Goal: Task Accomplishment & Management: Complete application form

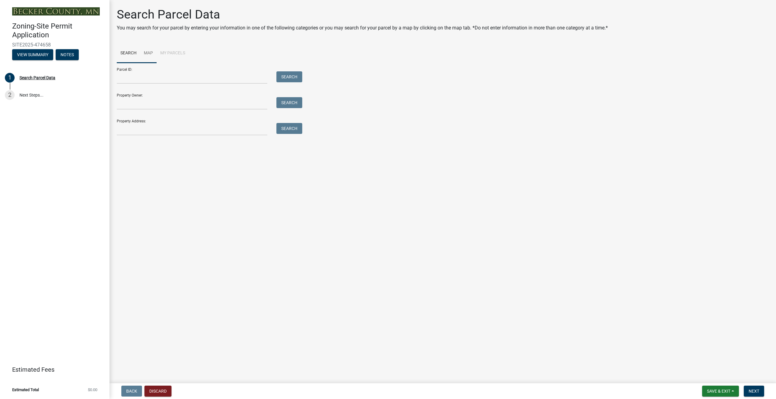
click at [149, 51] on link "Map" at bounding box center [148, 53] width 16 height 19
click at [430, 125] on div at bounding box center [443, 139] width 652 height 152
click at [435, 115] on div at bounding box center [443, 139] width 652 height 152
click at [454, 133] on div at bounding box center [443, 139] width 652 height 152
click at [413, 140] on div at bounding box center [443, 139] width 652 height 152
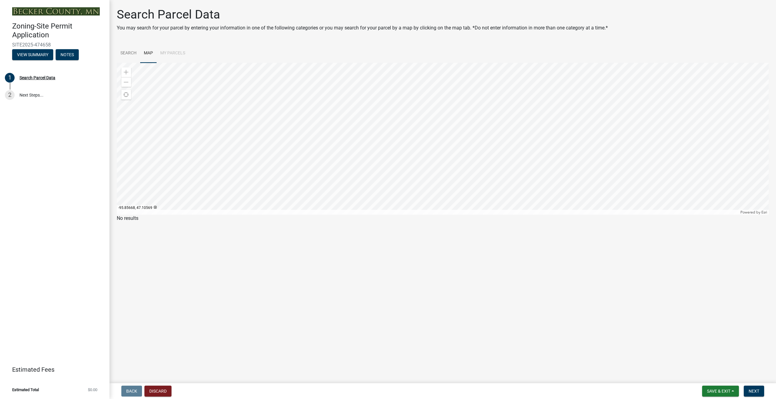
click at [411, 129] on div at bounding box center [443, 139] width 652 height 152
click at [549, 135] on div at bounding box center [443, 139] width 652 height 152
click at [548, 132] on div at bounding box center [443, 139] width 652 height 152
click at [306, 73] on div at bounding box center [443, 139] width 652 height 152
click at [423, 162] on div at bounding box center [443, 139] width 652 height 152
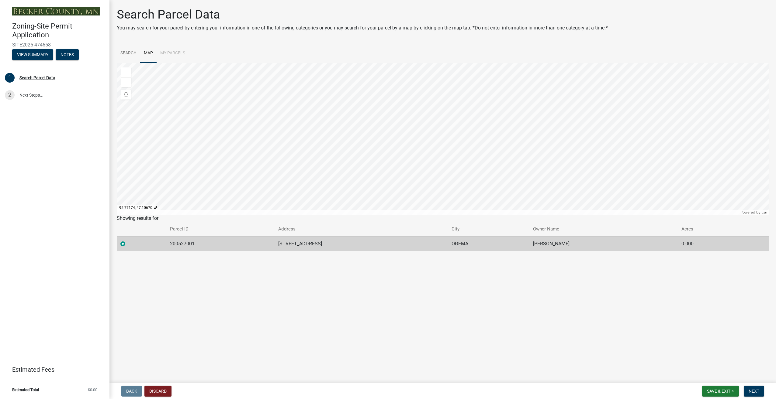
click at [128, 240] on label at bounding box center [128, 240] width 0 height 0
click at [128, 243] on input "radio" at bounding box center [130, 242] width 4 height 4
click at [712, 392] on span "Save & Exit" at bounding box center [718, 391] width 23 height 5
click at [427, 154] on div at bounding box center [443, 139] width 652 height 152
click at [501, 150] on div at bounding box center [443, 139] width 652 height 152
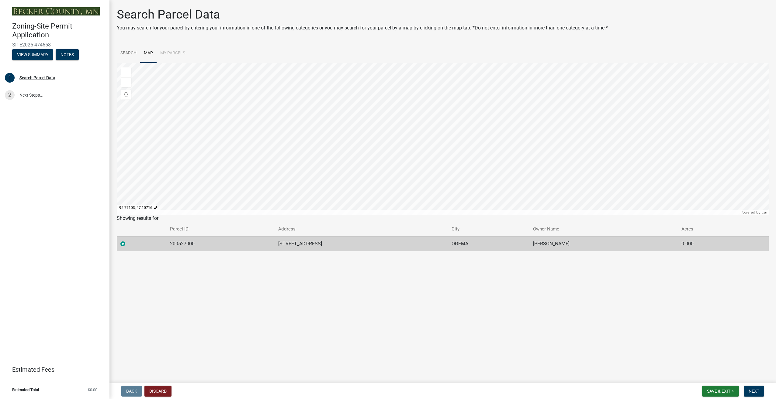
click at [426, 162] on div at bounding box center [443, 139] width 652 height 152
click at [722, 390] on span "Save & Exit" at bounding box center [718, 391] width 23 height 5
click at [710, 375] on button "Save & Exit" at bounding box center [714, 375] width 49 height 15
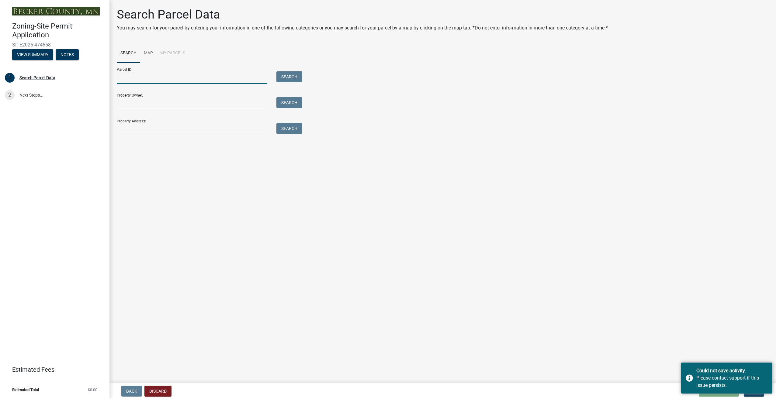
click at [145, 79] on input "Parcel ID:" at bounding box center [192, 77] width 150 height 12
type input "200527001"
click at [288, 77] on button "Search" at bounding box center [289, 76] width 26 height 11
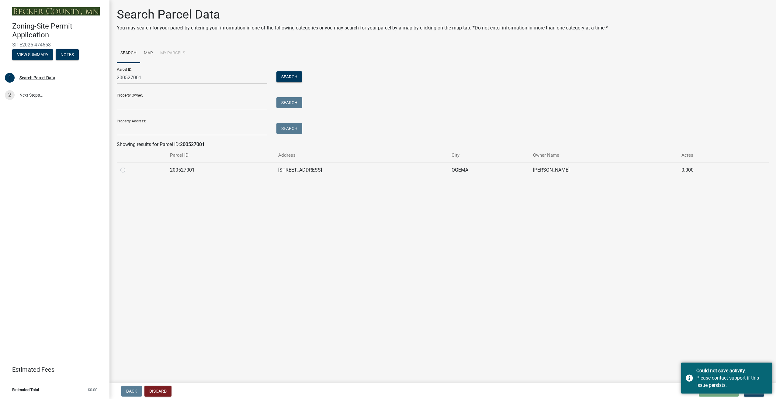
click at [128, 167] on label at bounding box center [128, 167] width 0 height 0
click at [128, 170] on input "radio" at bounding box center [130, 169] width 4 height 4
radio input "true"
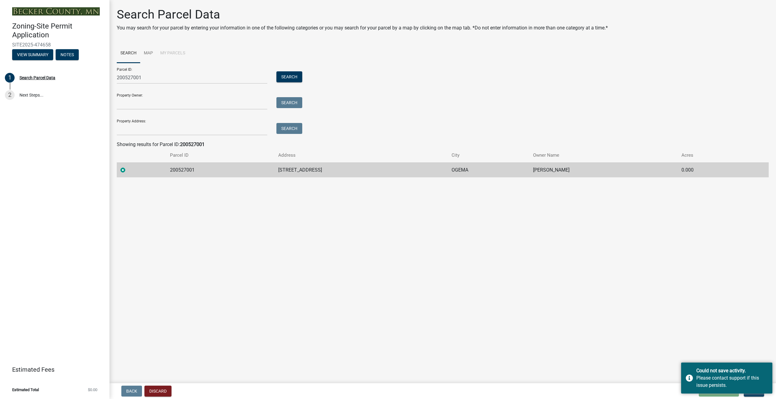
click at [630, 365] on main "Search Parcel Data You may search for your parcel by entering your information …" at bounding box center [442, 190] width 666 height 381
click at [689, 378] on div "Could not save activity. Please contact support if this issue persists." at bounding box center [726, 378] width 91 height 31
click at [753, 392] on span "Next" at bounding box center [753, 391] width 11 height 5
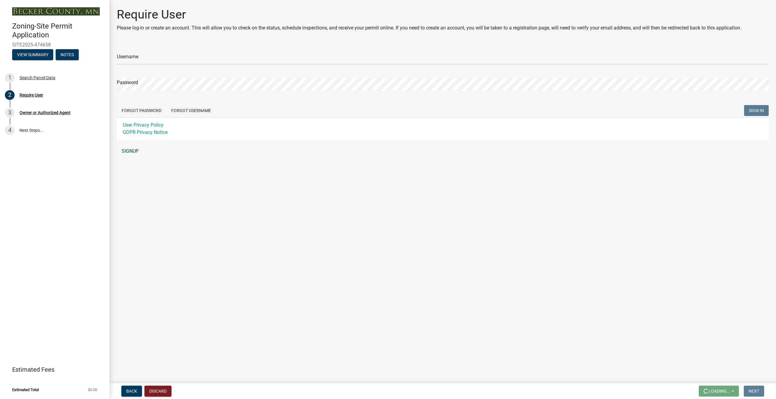
click at [131, 152] on link "SIGNUP" at bounding box center [443, 151] width 652 height 12
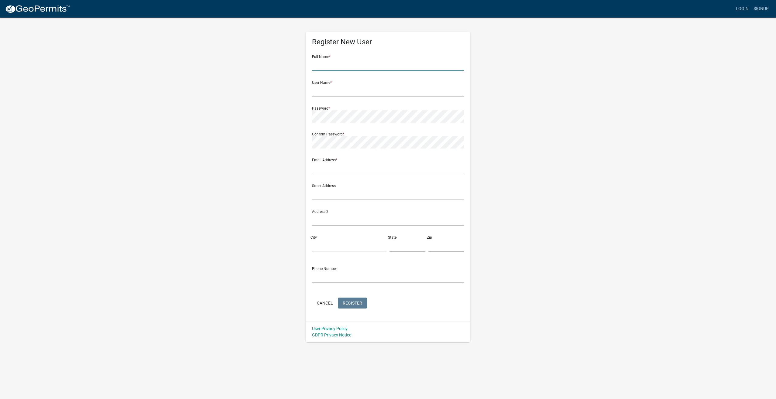
click at [342, 63] on input "text" at bounding box center [388, 65] width 152 height 12
type input "Cody Vargason"
type input "lakesinnovativelandscaping@yahoo.com"
type input "27988 cty rd 110"
type input "Callaway"
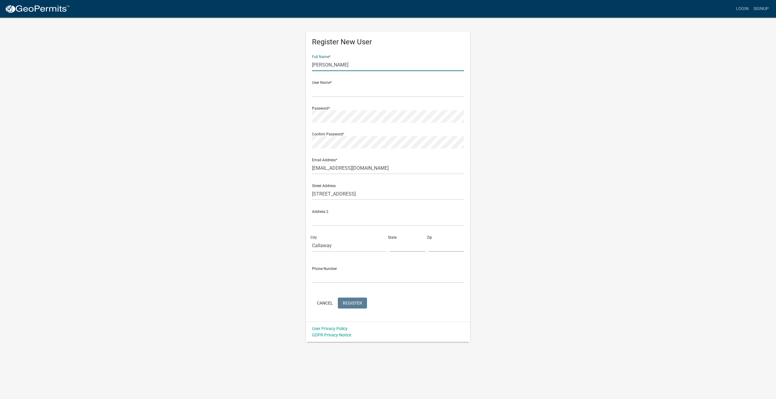
type input "Minnesota"
type input "56521"
type input "2188493412"
click at [335, 91] on input "text" at bounding box center [388, 91] width 152 height 12
click at [313, 89] on input "lakes innovative" at bounding box center [388, 91] width 152 height 12
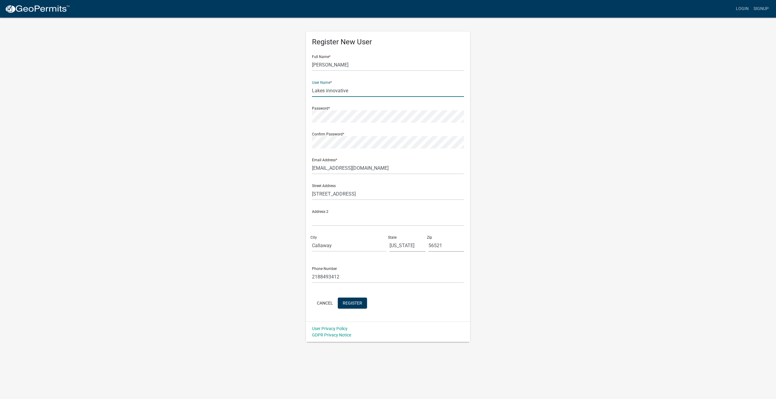
type input "Lakes innovative"
click at [357, 304] on span "Register" at bounding box center [352, 303] width 19 height 5
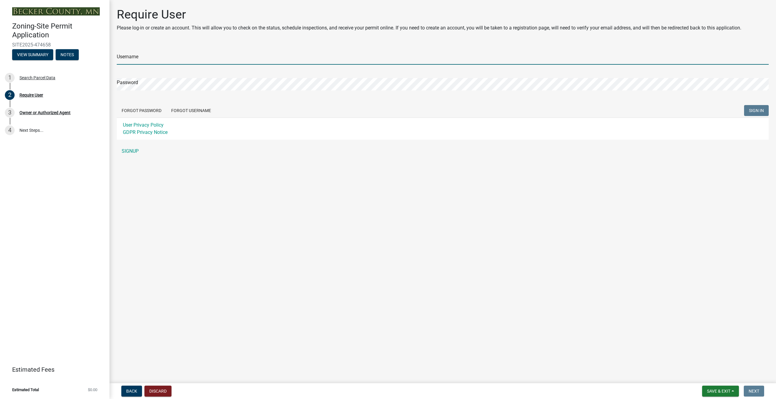
type input "Lakes innovative"
click at [755, 108] on button "SIGN IN" at bounding box center [756, 110] width 25 height 11
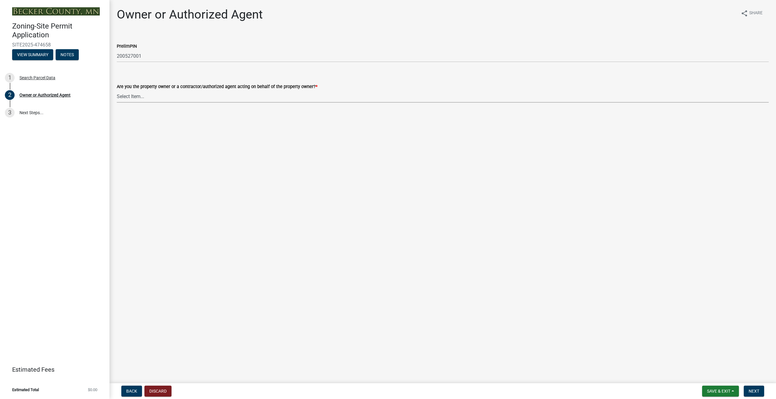
click at [154, 98] on select "Select Item... Property Owner Authorized Agent" at bounding box center [443, 96] width 652 height 12
click at [117, 90] on select "Select Item... Property Owner Authorized Agent" at bounding box center [443, 96] width 652 height 12
select select "059d621c-7166-4fbc-97da-2eca626821a9"
click at [759, 391] on button "Next" at bounding box center [754, 391] width 20 height 11
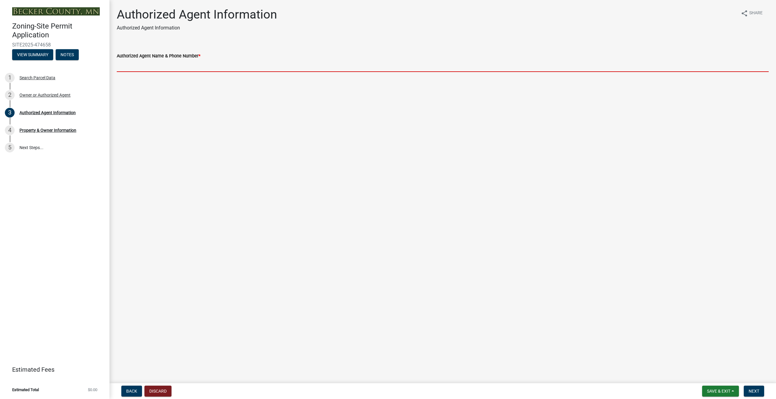
click at [133, 65] on input "Authorized Agent Name & Phone Number *" at bounding box center [443, 66] width 652 height 12
type input "Lakes innovative landscaping cc [PERSON_NAME] [PHONE_NUMBER]"
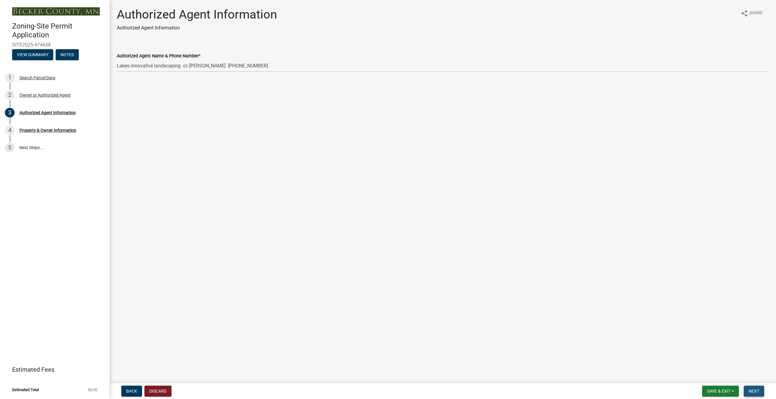
click at [747, 391] on button "Next" at bounding box center [754, 391] width 20 height 11
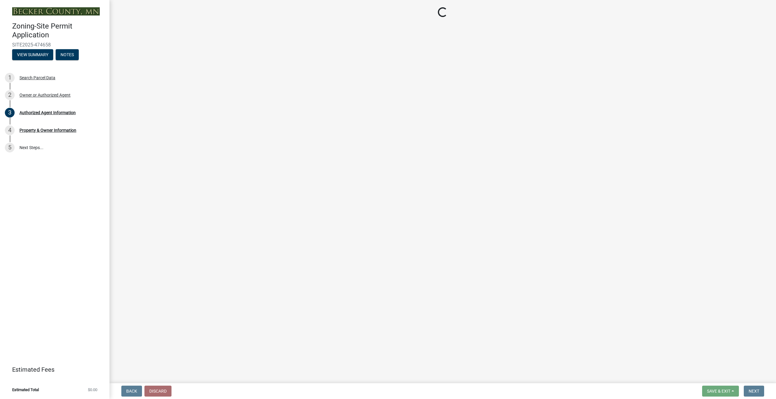
select select "5a3c243d-5cb2-4bc7-bda1-959088d74f81"
select select "bf5301ed-aa66-4b75-9f2b-793e89891956"
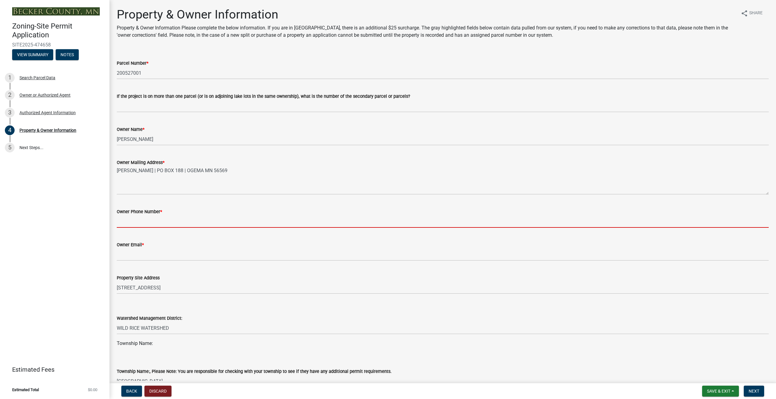
click at [151, 223] on input "Owner Phone Number *" at bounding box center [443, 222] width 652 height 12
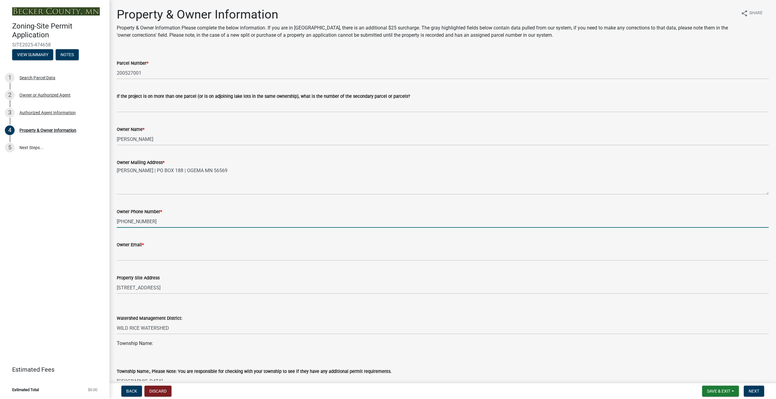
type input "[PHONE_NUMBER]"
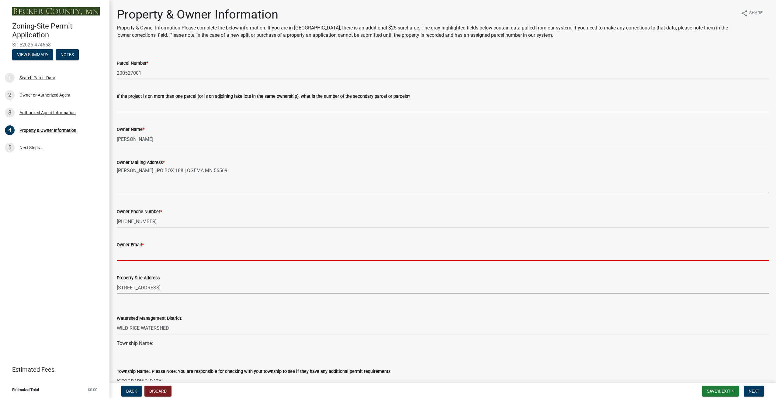
click at [146, 253] on input "Owner Email *" at bounding box center [443, 255] width 652 height 12
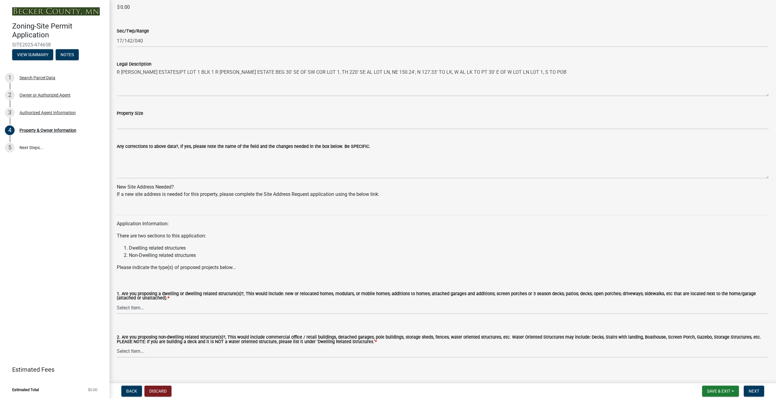
scroll to position [415, 0]
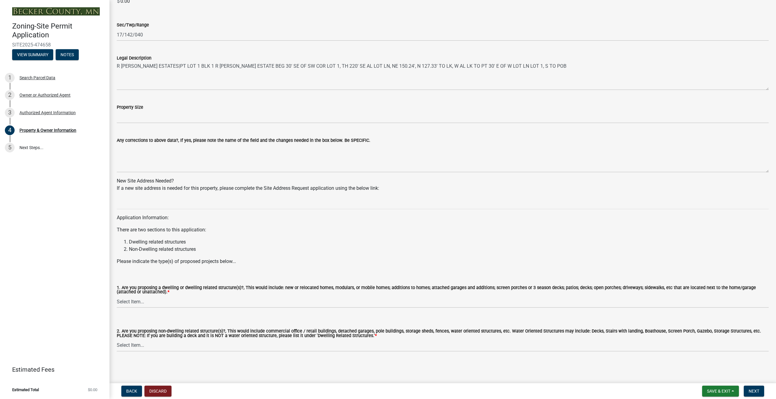
type input "N/A"
click at [162, 268] on wm-data-entity-input "Application Information: There are two sections to this application: Dwelling r…" at bounding box center [443, 233] width 652 height 73
click at [240, 261] on p "Please indicate the type(s) of proposed projects below..." at bounding box center [443, 261] width 652 height 7
click at [238, 261] on p "Please indicate the type(s) of proposed projects below..." at bounding box center [443, 261] width 652 height 7
click at [124, 272] on div "1. Are you proposing a dwelling or dwelling related structure(s)?, This would i…" at bounding box center [443, 289] width 652 height 38
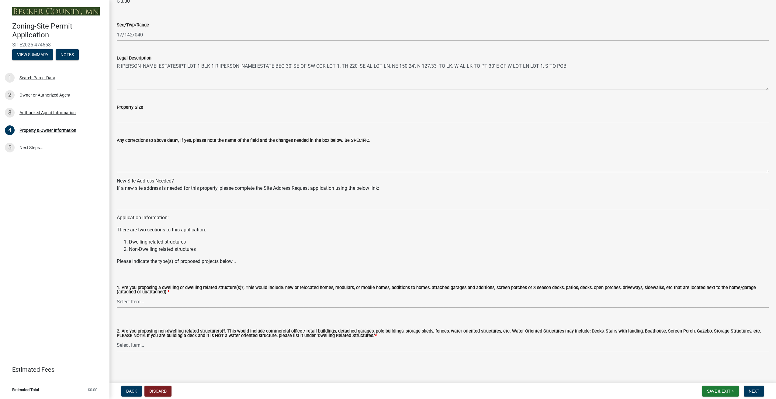
click at [154, 305] on select "Select Item... Yes No" at bounding box center [443, 302] width 652 height 12
click at [117, 296] on select "Select Item... Yes No" at bounding box center [443, 302] width 652 height 12
select select "fcf6d223-6c57-4dc5-b63a-a94704169022"
click at [236, 347] on select "Select Item... Yes No" at bounding box center [443, 346] width 652 height 12
click at [186, 314] on div "2. Are you proposing non-dwelling related structure(s)?, This would include com…" at bounding box center [443, 333] width 652 height 38
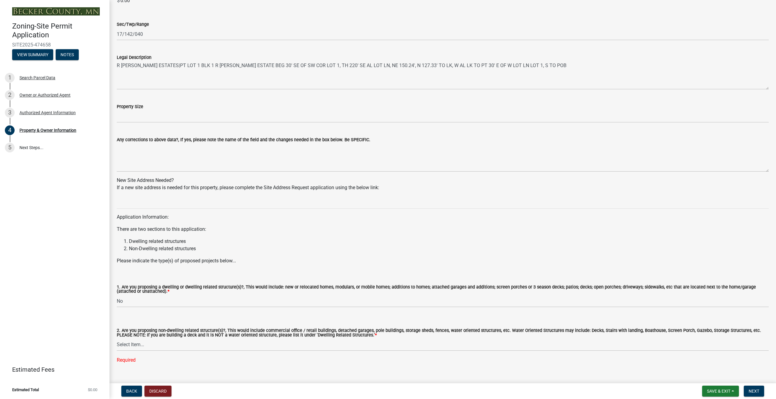
scroll to position [427, 0]
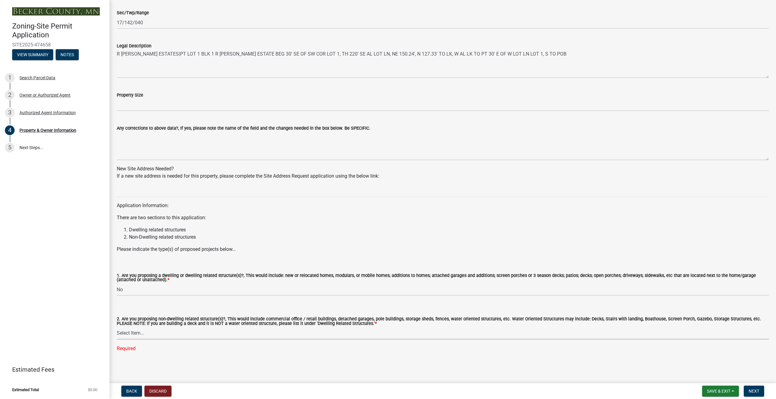
click at [177, 337] on select "Select Item... Yes No" at bounding box center [443, 333] width 652 height 12
click at [117, 339] on select "Select Item... Yes No" at bounding box center [443, 333] width 652 height 12
select select "5a5634ed-f11e-4c7b-90e1-096e6cfd17b9"
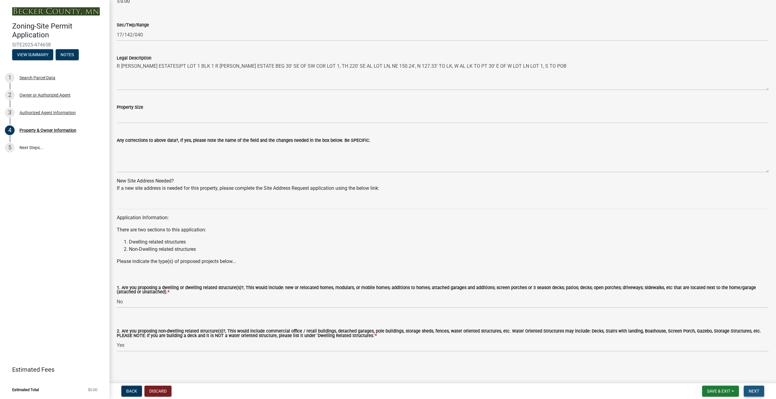
click at [750, 391] on span "Next" at bounding box center [753, 391] width 11 height 5
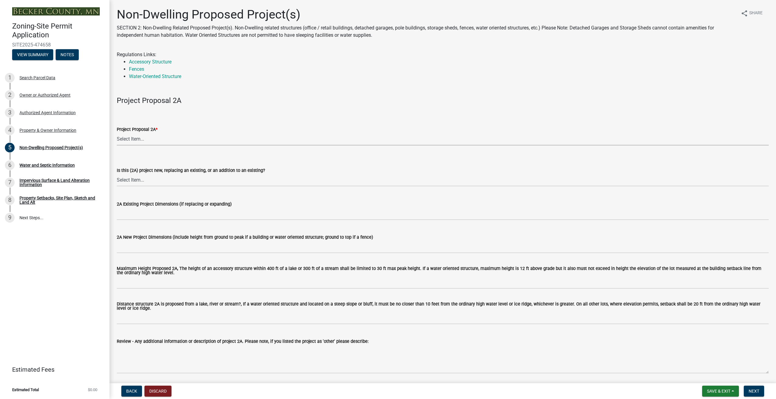
click at [151, 139] on select "Select Item... N/A Commercial Office/Retail Building Detached Garage Pole Build…" at bounding box center [443, 139] width 652 height 12
click at [181, 123] on form "Project Proposal 2A * Select Item... N/A Commercial Office/Retail Building Deta…" at bounding box center [443, 132] width 652 height 27
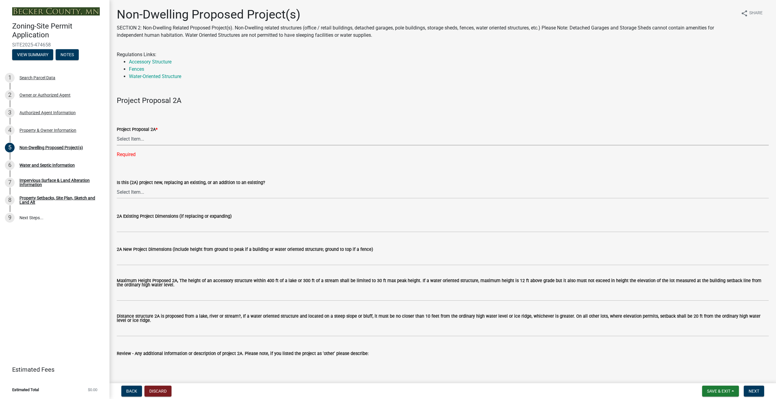
click at [178, 140] on select "Select Item... N/A Commercial Office/Retail Building Detached Garage Pole Build…" at bounding box center [443, 139] width 652 height 12
click at [117, 133] on select "Select Item... N/A Commercial Office/Retail Building Detached Garage Pole Build…" at bounding box center [443, 139] width 652 height 12
select select "45899473-49f8-456b-a472-3937cb76b7e8"
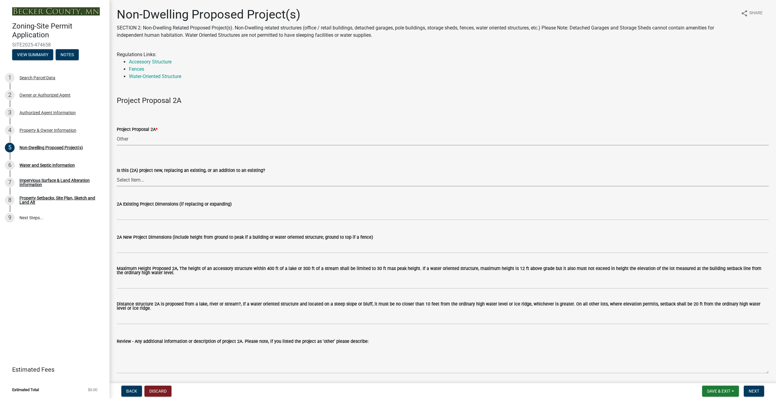
click at [180, 178] on select "Select Item... New to Property (new or used structure) Relocating/moving existi…" at bounding box center [443, 180] width 652 height 12
click at [117, 174] on select "Select Item... New to Property (new or used structure) Relocating/moving existi…" at bounding box center [443, 180] width 652 height 12
select select "23b901a4-f04b-435f-8068-669843196aa3"
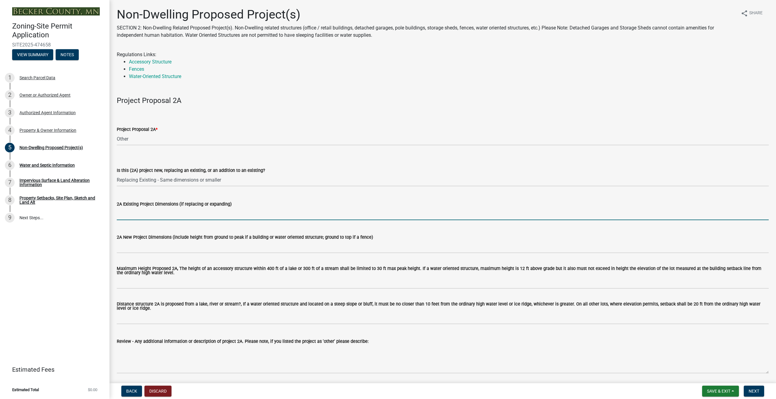
click at [204, 213] on input "2A Existing Project Dimensions (if replacing or expanding)" at bounding box center [443, 214] width 652 height 12
type input "100' long retaining wall"
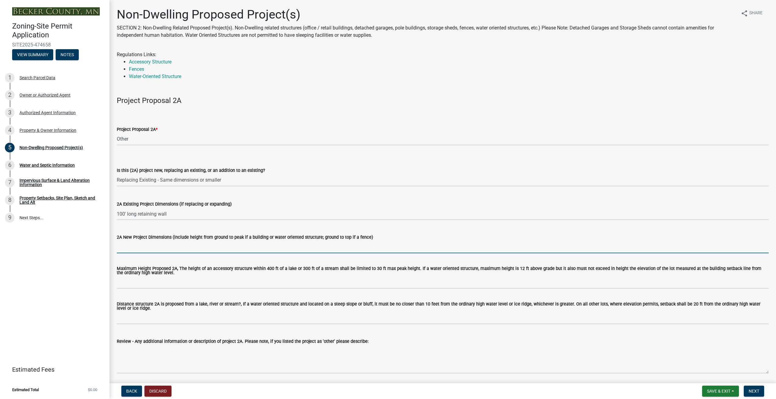
click at [191, 249] on input "2A New Project Dimensions (include height from ground to peak if a building or …" at bounding box center [443, 247] width 652 height 12
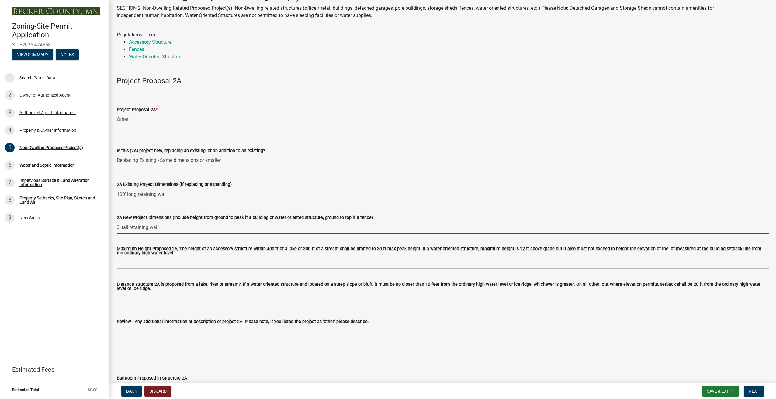
scroll to position [30, 0]
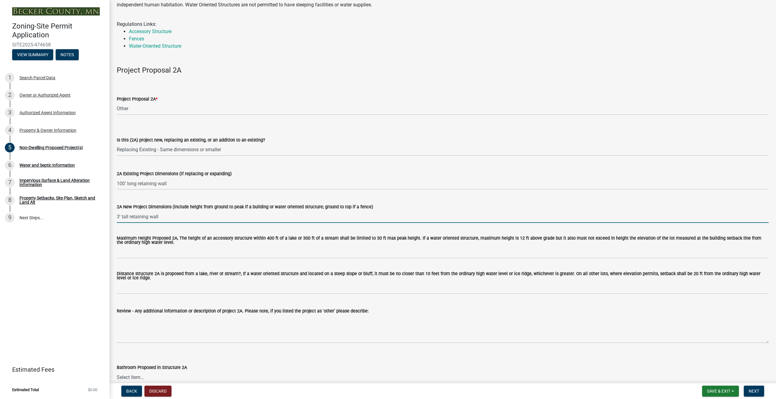
type input "3' tall retaining wall"
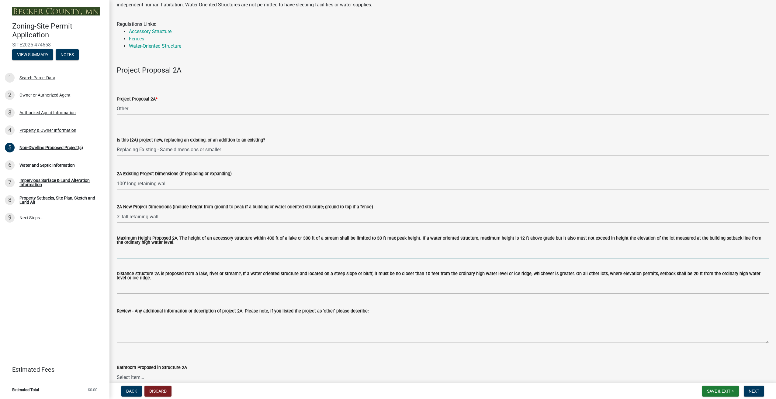
click at [153, 254] on input "Maximum Height Proposed 2A, The height of an accessory structure within 400 ft …" at bounding box center [443, 252] width 652 height 12
type input "3'"
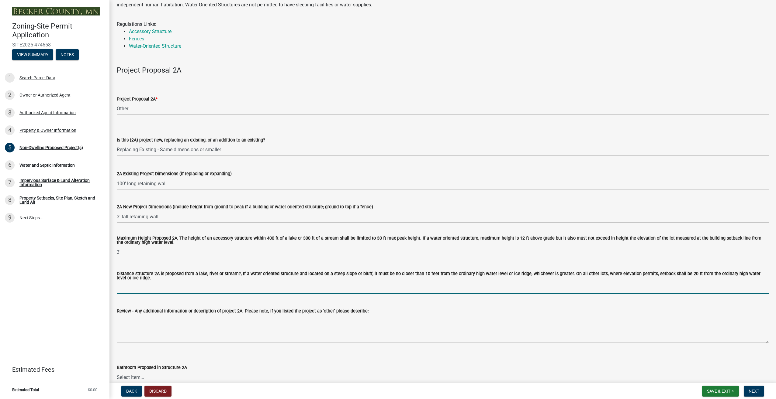
click at [160, 289] on input "Distance structure 2A is proposed from a lake, river or stream?, If a water ori…" at bounding box center [443, 288] width 652 height 12
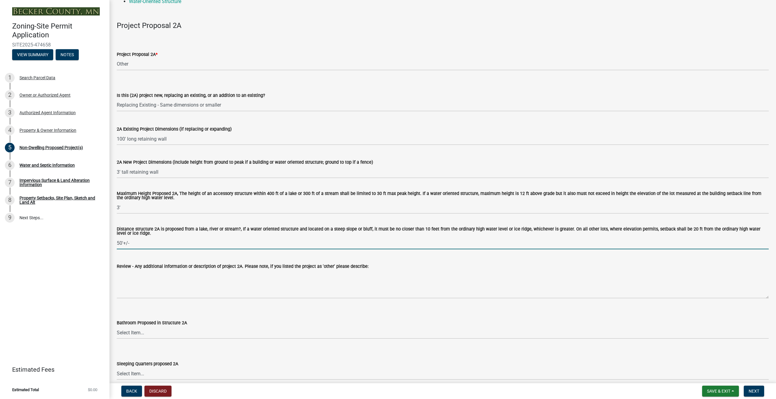
scroll to position [91, 0]
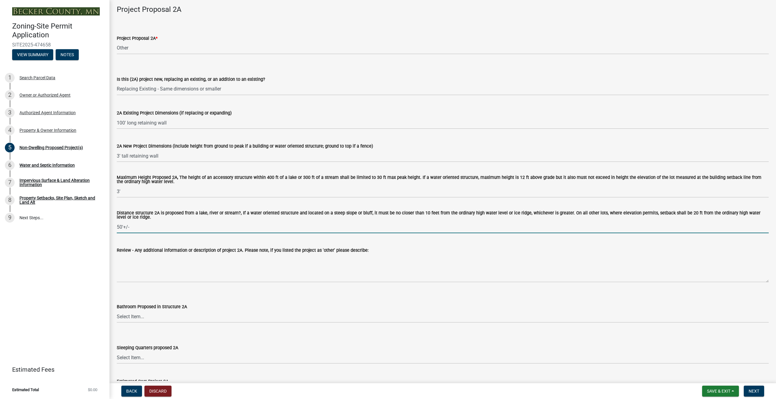
type input "50'+/-"
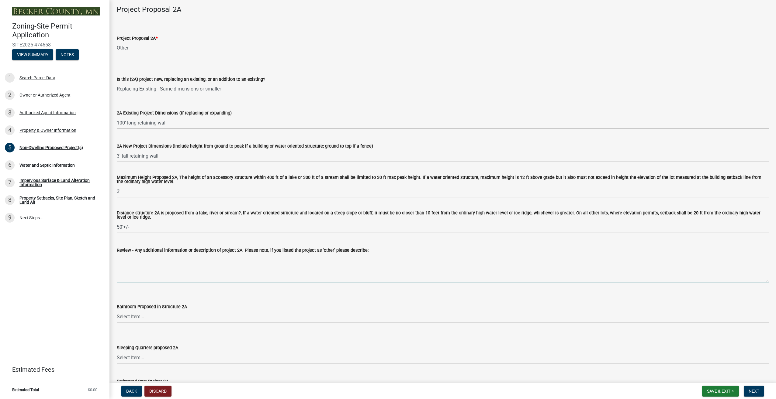
click at [194, 278] on textarea "Review - Any additional information or description of project 2A. Please note, …" at bounding box center [443, 268] width 652 height 29
click at [133, 260] on textarea "Replace a old wooden retaining wall with new heavy block" at bounding box center [443, 268] width 652 height 29
click at [139, 259] on textarea "Replace a old wooden retaining wall with new heavy block" at bounding box center [443, 268] width 652 height 29
click at [146, 259] on textarea "Replace a old wooden retaining wall with new heavy block" at bounding box center [443, 268] width 652 height 29
click at [260, 259] on textarea "Replace a old failing wooden retaining wall with new heavy block" at bounding box center [443, 268] width 652 height 29
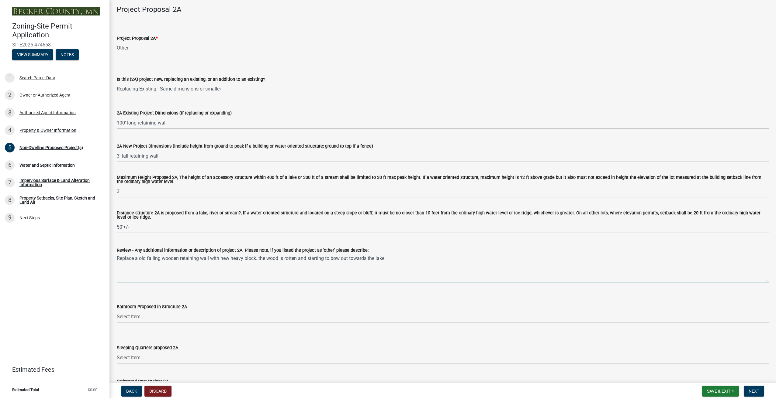
click at [387, 261] on textarea "Replace a old failing wooden retaining wall with new heavy block. the wood is r…" at bounding box center [443, 268] width 652 height 29
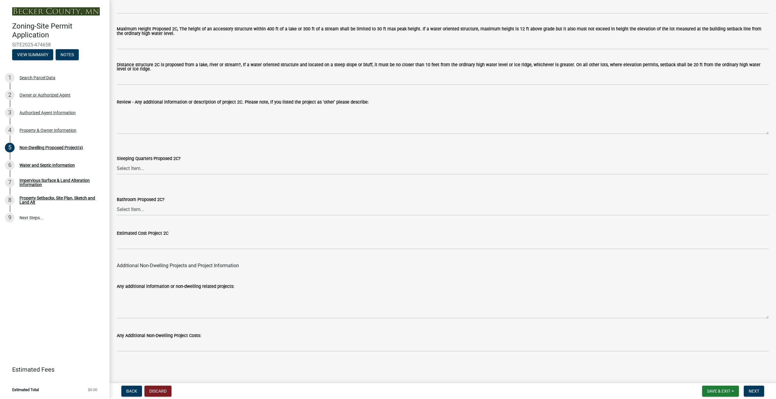
scroll to position [1061, 0]
type textarea "Replace a old failing wooden retaining wall with new heavy block. the wood is r…"
click at [757, 392] on span "Next" at bounding box center [753, 391] width 11 height 5
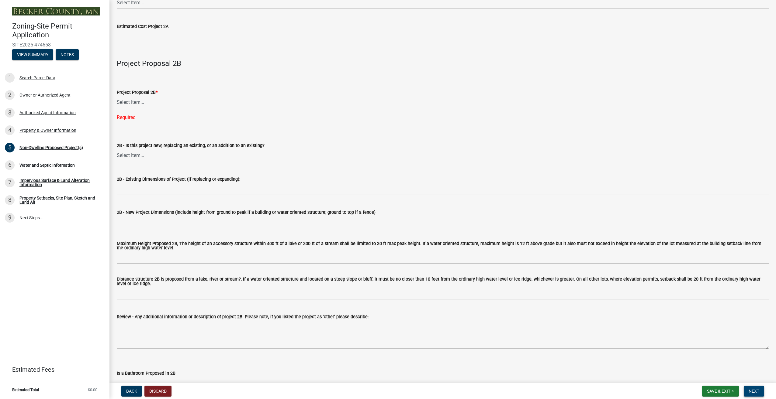
scroll to position [264, 0]
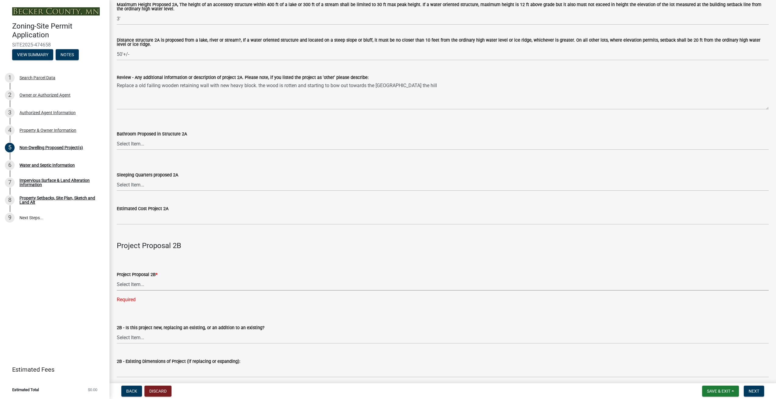
click at [146, 286] on select "Select Item... N/A Commercial Office/Retail Building Detached Garage Pole Build…" at bounding box center [443, 284] width 652 height 12
click at [117, 279] on select "Select Item... N/A Commercial Office/Retail Building Detached Garage Pole Build…" at bounding box center [443, 284] width 652 height 12
select select "258cbdbc-8629-455d-9fed-6a57bf82144e"
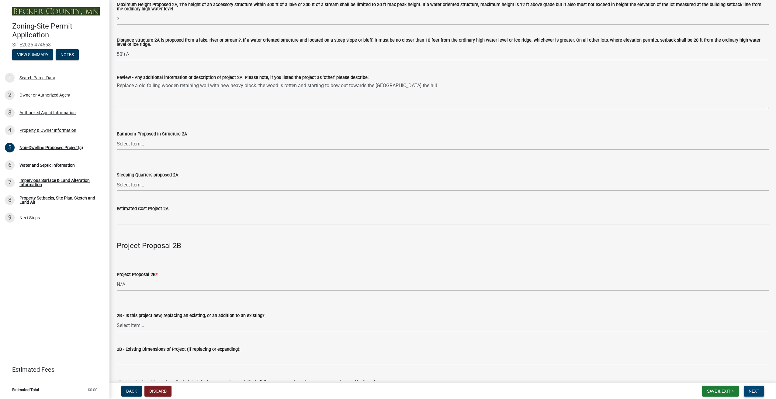
click at [753, 389] on span "Next" at bounding box center [753, 391] width 11 height 5
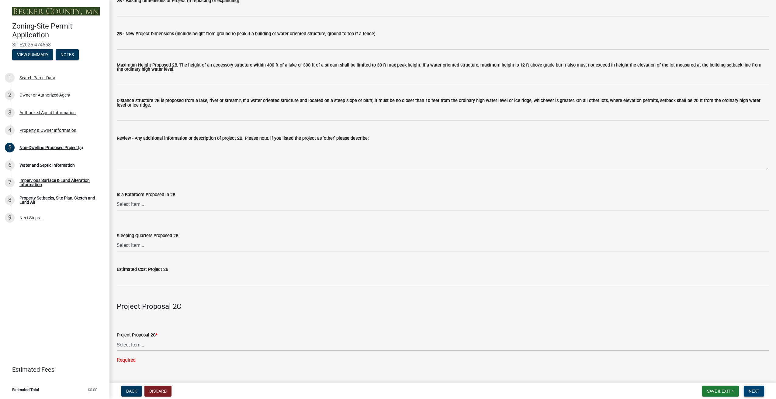
scroll to position [699, 0]
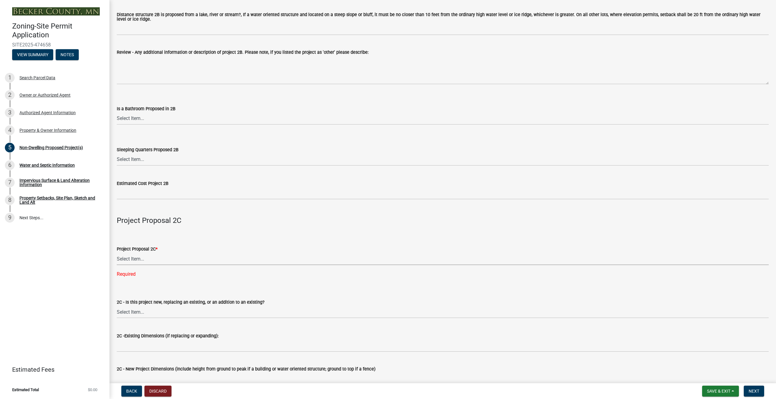
click at [171, 259] on select "Select Item... N/A Commercial Office/Retail Building Detached Garage Pole Build…" at bounding box center [443, 259] width 652 height 12
click at [117, 254] on select "Select Item... N/A Commercial Office/Retail Building Detached Garage Pole Build…" at bounding box center [443, 259] width 652 height 12
select select "a9a8393f-3c28-47b8-b6d9-84c94641c3fc"
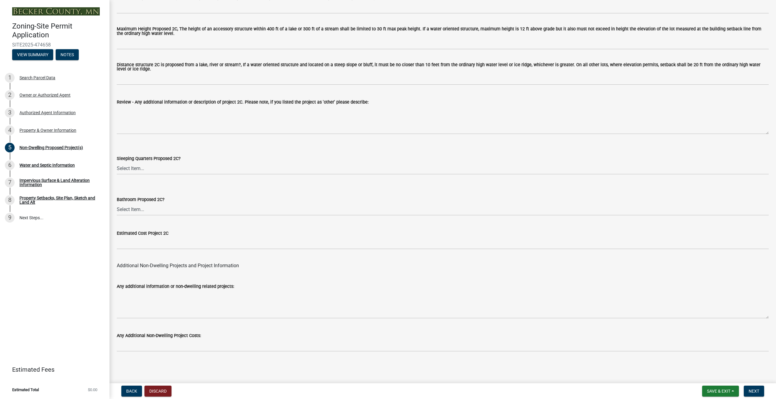
scroll to position [1061, 0]
click at [758, 391] on span "Next" at bounding box center [753, 391] width 11 height 5
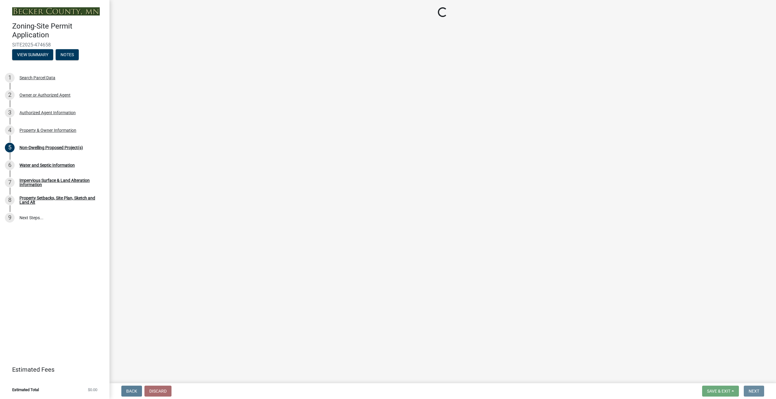
scroll to position [0, 0]
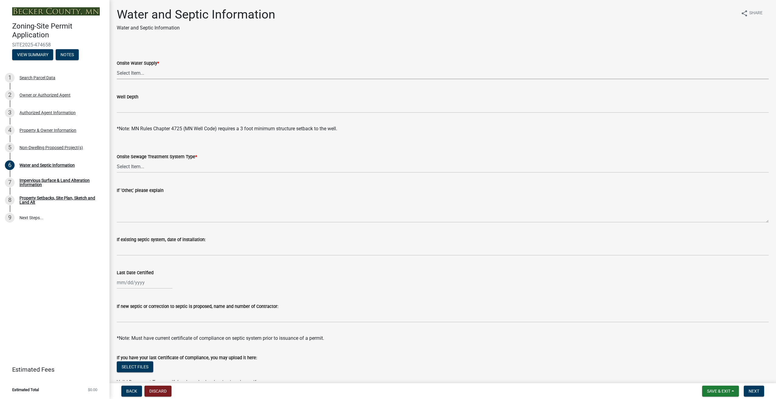
click at [159, 71] on select "Select Item... Well New Well to be Installed Attached to City Water System No o…" at bounding box center [443, 73] width 652 height 12
click at [117, 67] on select "Select Item... Well New Well to be Installed Attached to City Water System No o…" at bounding box center [443, 73] width 652 height 12
select select "9c51a48b-0bee-4836-8d5c-beab6e77ad2a"
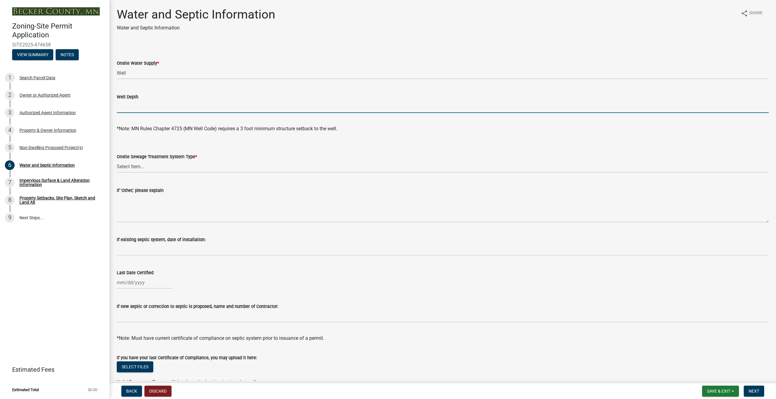
click at [165, 108] on input "Well Depth" at bounding box center [443, 107] width 652 height 12
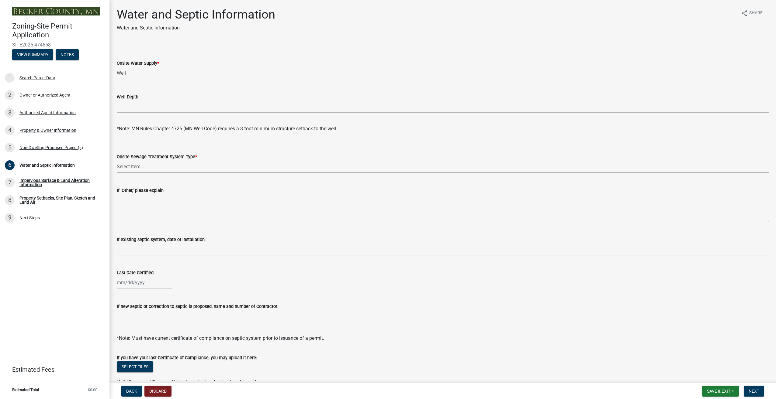
click at [149, 168] on select "Select Item... No existing or proposed septic Proposed New or Corrected Septic …" at bounding box center [443, 166] width 652 height 12
click at [117, 160] on select "Select Item... No existing or proposed septic Proposed New or Corrected Septic …" at bounding box center [443, 166] width 652 height 12
select select "25b8aef2-9eed-4c0f-8836-08d4b8d082b1"
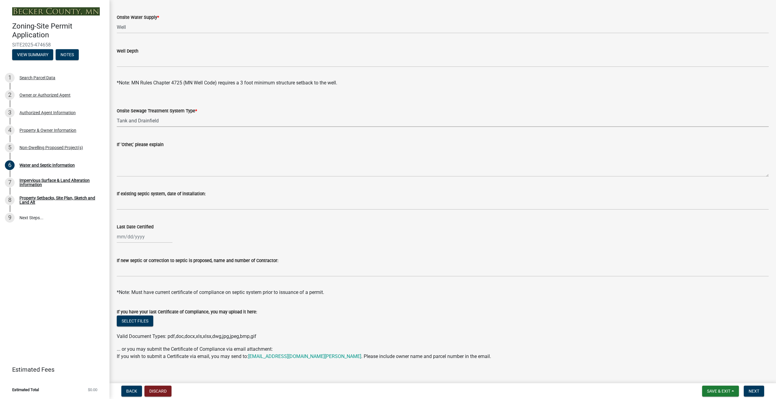
scroll to position [54, 0]
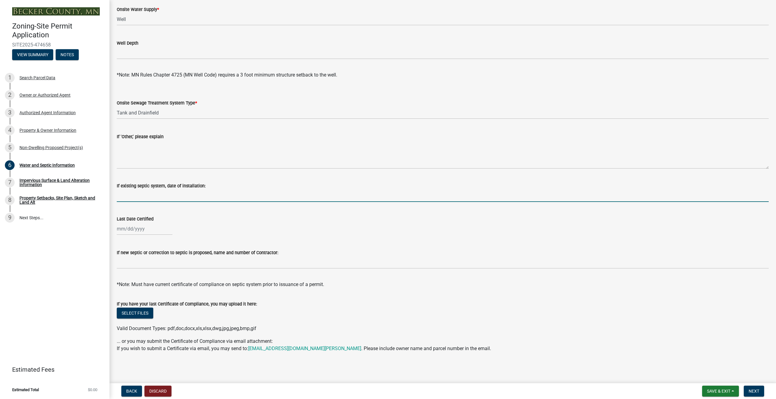
click at [145, 198] on input "If existing septic system, date of installation:" at bounding box center [443, 196] width 652 height 12
click at [138, 112] on select "Select Item... No existing or proposed septic Proposed New or Corrected Septic …" at bounding box center [443, 113] width 652 height 12
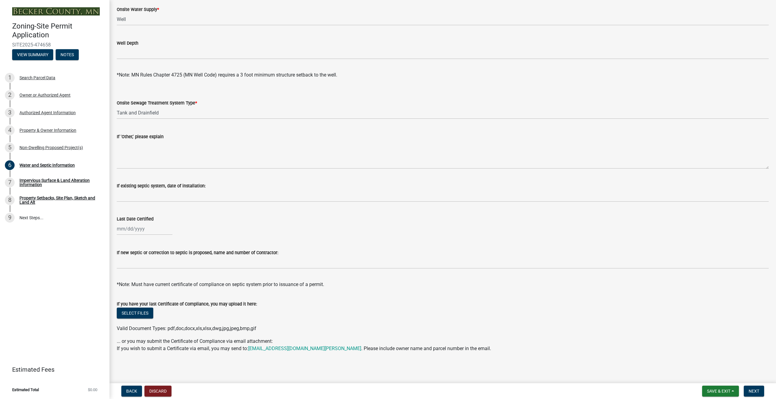
click at [164, 209] on div "Last Date Certified" at bounding box center [443, 221] width 652 height 28
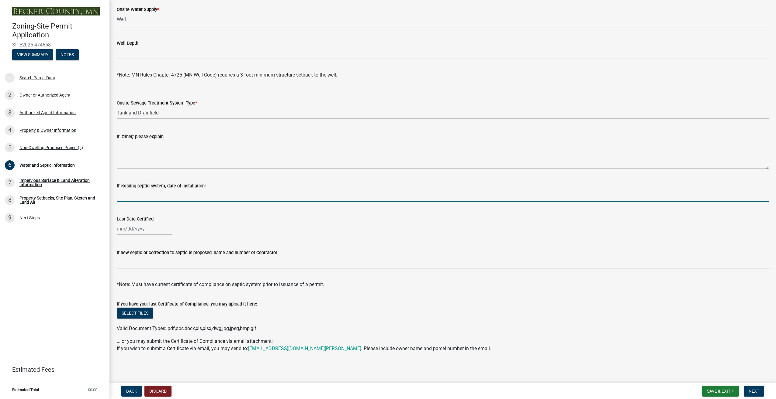
click at [140, 195] on input "If existing septic system, date of installation:" at bounding box center [443, 196] width 652 height 12
type input "[DATE]"
click at [142, 229] on div at bounding box center [145, 229] width 56 height 12
select select "9"
select select "2025"
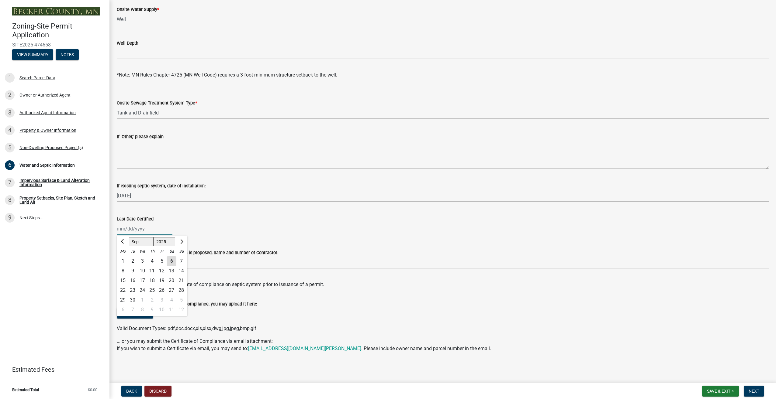
click at [136, 228] on input "Last Date Certified" at bounding box center [145, 229] width 56 height 12
click at [121, 241] on span "Previous month" at bounding box center [123, 242] width 5 height 5
click at [180, 241] on span "Next month" at bounding box center [181, 242] width 5 height 5
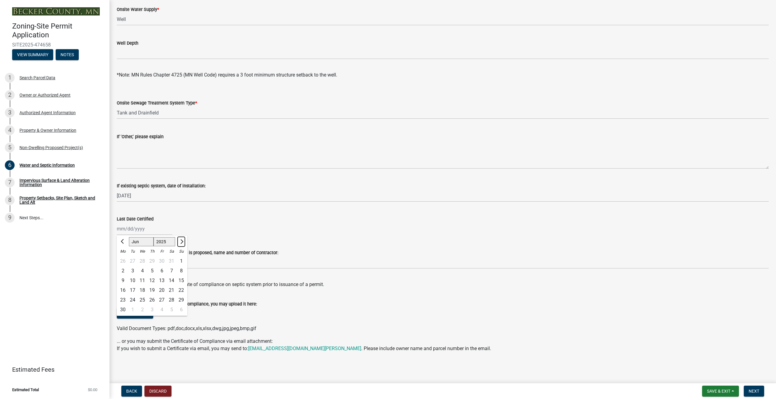
select select "7"
click at [166, 242] on select "1525 1526 1527 1528 1529 1530 1531 1532 1533 1534 1535 1536 1537 1538 1539 1540…" at bounding box center [165, 241] width 22 height 9
select select "2019"
click at [154, 237] on select "1525 1526 1527 1528 1529 1530 1531 1532 1533 1534 1535 1536 1537 1538 1539 1540…" at bounding box center [165, 241] width 22 height 9
click at [133, 262] on div "2" at bounding box center [133, 262] width 10 height 10
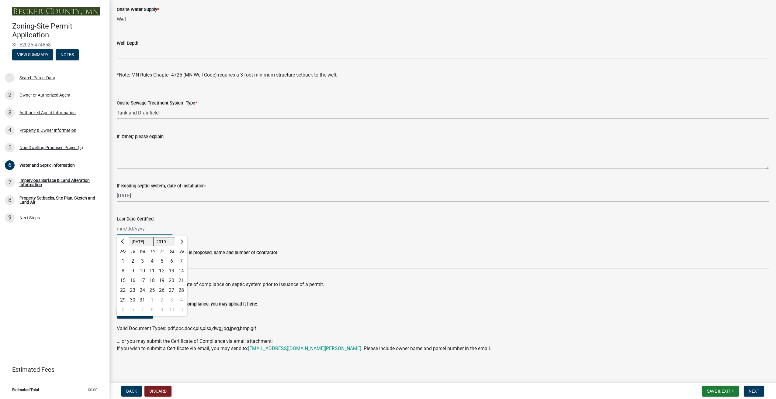
type input "[DATE]"
click at [144, 314] on button "Select files" at bounding box center [135, 313] width 36 height 11
click at [143, 313] on button "Select files" at bounding box center [135, 313] width 36 height 11
click at [136, 314] on button "Select files" at bounding box center [135, 313] width 36 height 11
click at [145, 314] on button "Select files" at bounding box center [135, 313] width 36 height 11
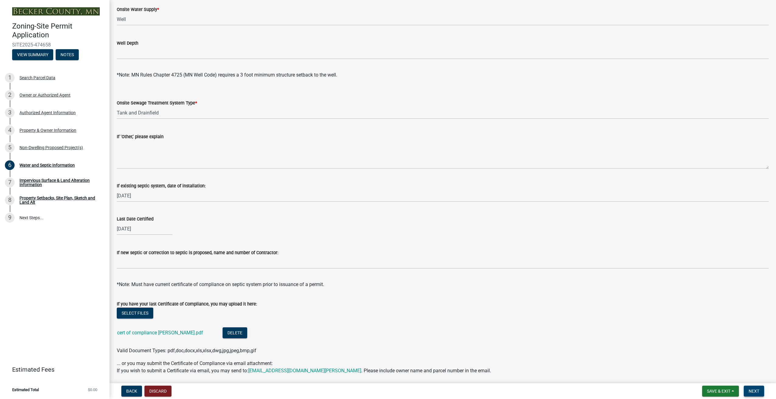
click at [747, 391] on button "Next" at bounding box center [754, 391] width 20 height 11
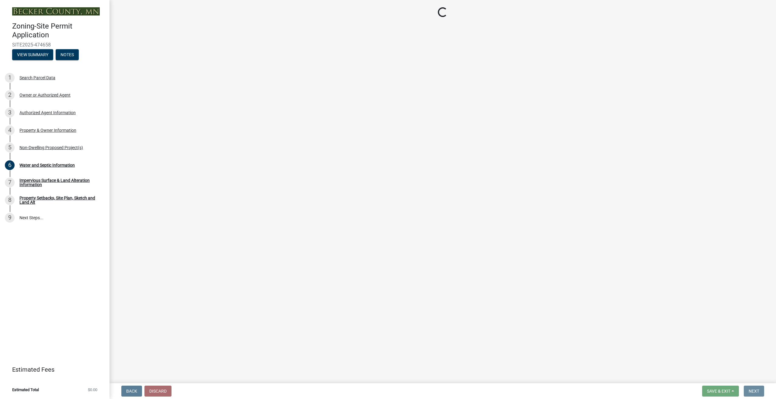
scroll to position [0, 0]
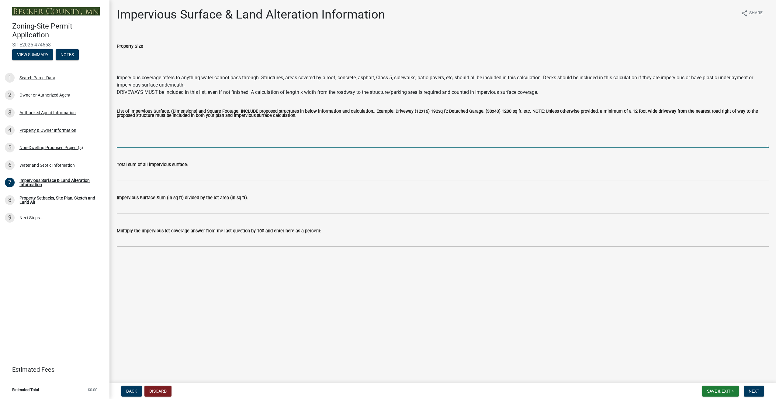
click at [133, 144] on textarea "List of Impervious Surface, (Dimensions) and Square Footage. INCLUDE proposed s…" at bounding box center [443, 133] width 652 height 29
click at [143, 123] on textarea "home 2468 Addition 200 garage 576 garage #2 1008 Decks 285 Concrete patios 369 …" at bounding box center [443, 133] width 652 height 29
click at [129, 123] on textarea "home 2468 Addition 200 garage 576 garage #2 1008 Decks 285 Concrete patios 369 …" at bounding box center [443, 133] width 652 height 29
click at [136, 126] on textarea "home 27'x68' = 2468 Addition 200 garage 576 garage #2 1008 Decks 285 Concrete p…" at bounding box center [443, 133] width 652 height 29
click at [141, 129] on textarea "home 27'x68' = 2468 Addition 10x20 =200 garage 576 garage #2 1008 Decks 285 Con…" at bounding box center [443, 133] width 652 height 29
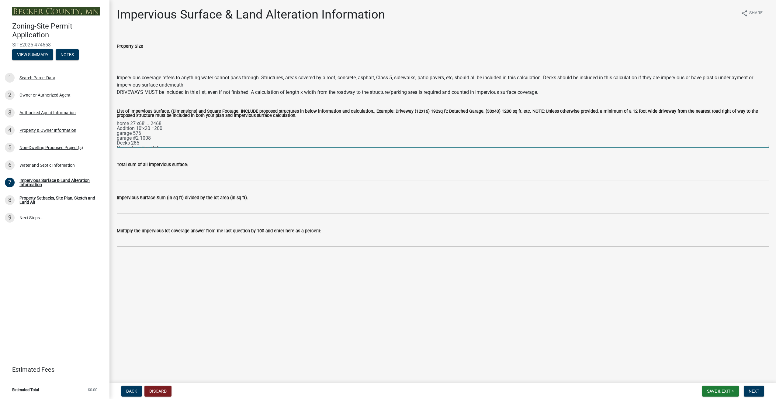
click at [150, 129] on textarea "home 27'x68' = 2468 Addition 10'x20 =200 garage 576 garage #2 1008 Decks 285 Co…" at bounding box center [443, 133] width 652 height 29
click at [132, 133] on textarea "home 27'x68' = 2468 Addition 10'x20' =200 garage 576 garage #2 1008 Decks 285 C…" at bounding box center [443, 133] width 652 height 29
click at [140, 139] on textarea "home 27'x68' = 2468 Addition 10'x20' =200 garage 576 garage #2 1008 Decks 285 C…" at bounding box center [443, 133] width 652 height 29
click at [132, 133] on textarea "home 27'x68' = 2468 Addition 10'x20' =200 garage 576 garage #2 28'x36' =1008 De…" at bounding box center [443, 133] width 652 height 29
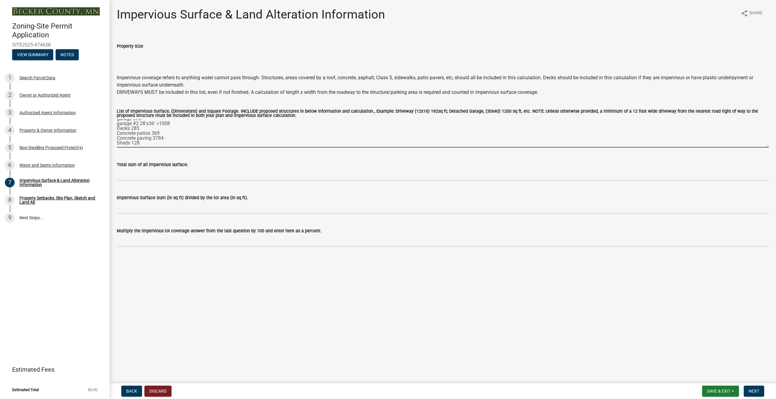
type textarea "home 27'x68' = 2468 Addition 10'x20' =200 garage 576 garage #2 28'x36' =1008 De…"
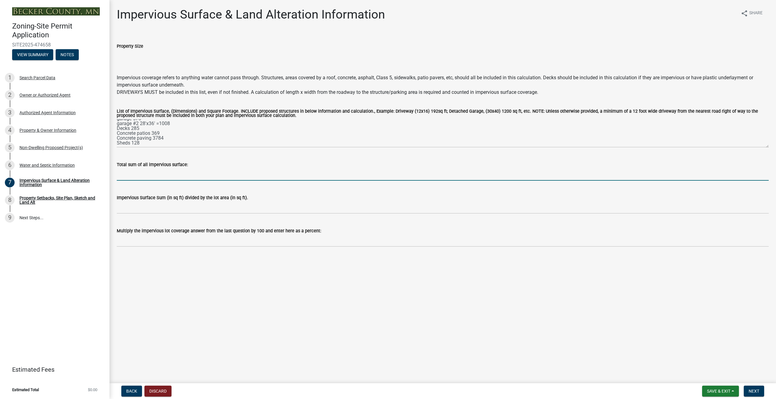
click at [179, 177] on input "Total sum of all impervious surface:" at bounding box center [443, 174] width 652 height 12
click at [175, 174] on input "Total sum of all impervious surface:" at bounding box center [443, 174] width 652 height 12
click at [118, 176] on input "8818" at bounding box center [443, 174] width 652 height 12
type input "8,818"
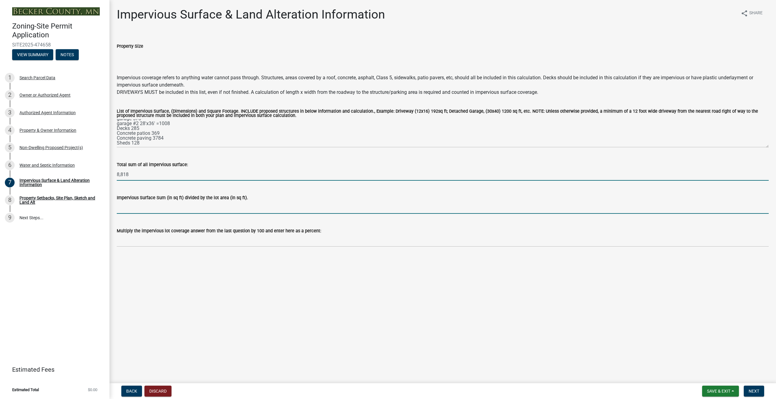
click at [148, 210] on input "Impervious Surface Sum (in sq ft) divided by the lot area (in sq ft)." at bounding box center [443, 208] width 652 height 12
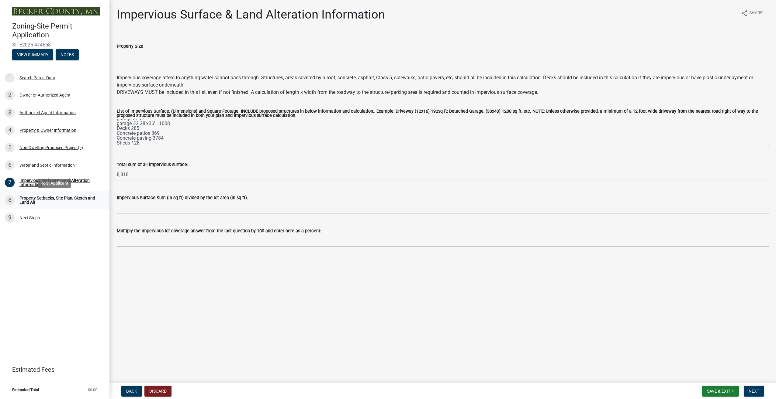
click at [33, 200] on div "Property Setbacks, Site Plan, Sketch and Land Alt" at bounding box center [59, 200] width 80 height 9
click at [759, 394] on span "Next" at bounding box center [753, 391] width 11 height 5
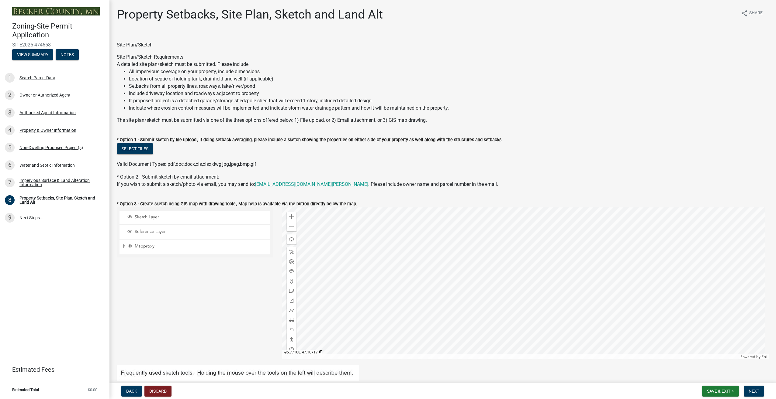
click at [524, 279] on div at bounding box center [525, 284] width 487 height 152
click at [521, 300] on div at bounding box center [525, 284] width 487 height 152
click at [169, 217] on span "Sketch Layer" at bounding box center [200, 217] width 135 height 5
click at [154, 217] on span "Sketch Layer" at bounding box center [200, 217] width 135 height 5
click at [290, 226] on span at bounding box center [291, 227] width 5 height 5
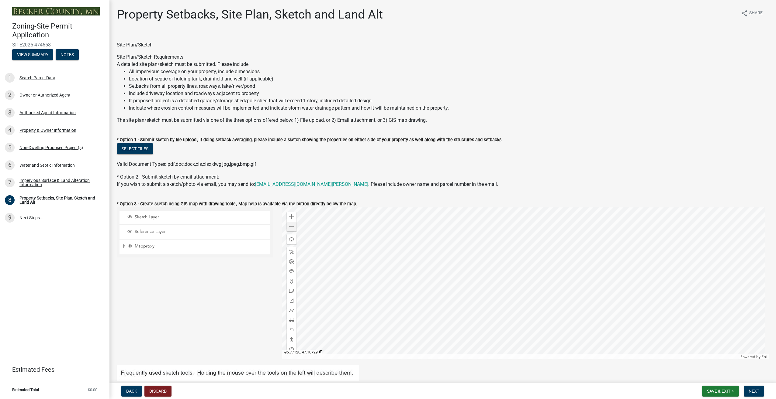
click at [501, 276] on div at bounding box center [525, 284] width 487 height 152
click at [291, 311] on span at bounding box center [291, 310] width 5 height 5
click at [505, 270] on div at bounding box center [525, 284] width 487 height 152
click at [541, 270] on div at bounding box center [525, 284] width 487 height 152
click at [548, 278] on div at bounding box center [525, 284] width 487 height 152
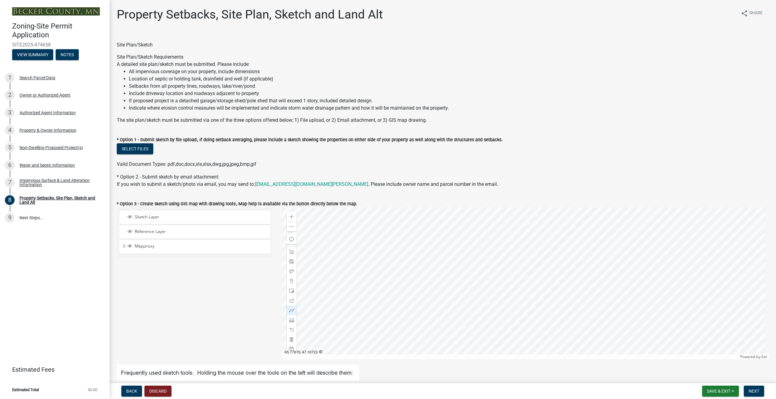
click at [551, 286] on div at bounding box center [525, 284] width 487 height 152
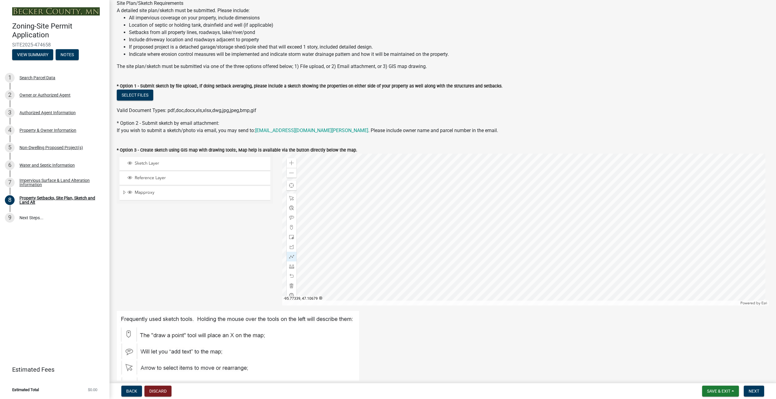
scroll to position [61, 0]
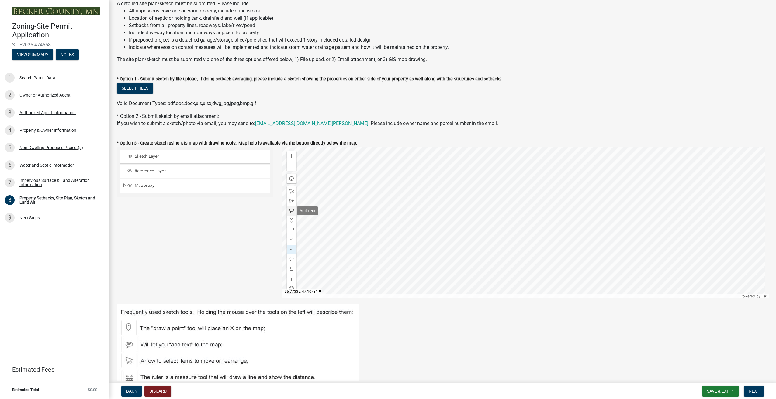
click at [289, 211] on span at bounding box center [291, 211] width 5 height 5
click at [534, 213] on div at bounding box center [525, 223] width 487 height 152
click at [525, 206] on div at bounding box center [525, 223] width 487 height 152
click at [290, 220] on span at bounding box center [291, 220] width 5 height 5
click at [503, 211] on div at bounding box center [525, 223] width 487 height 152
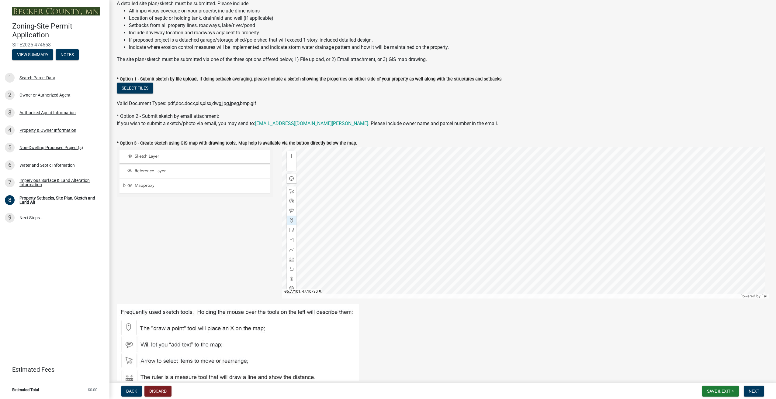
click at [515, 212] on div at bounding box center [525, 223] width 487 height 152
click at [531, 212] on div at bounding box center [525, 223] width 487 height 152
click at [544, 213] on div at bounding box center [525, 223] width 487 height 152
click at [546, 218] on div at bounding box center [525, 223] width 487 height 152
click at [547, 223] on div at bounding box center [525, 223] width 487 height 152
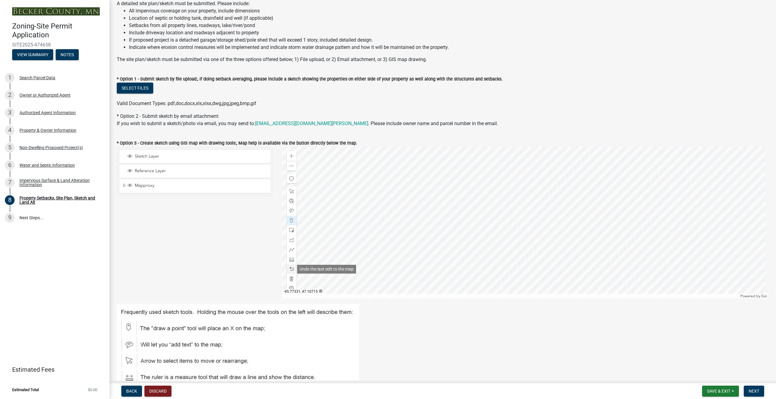
click at [289, 271] on span at bounding box center [291, 269] width 5 height 5
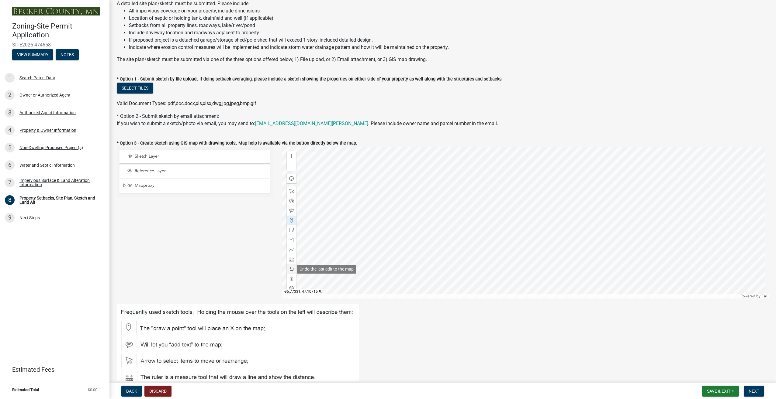
click at [289, 271] on span at bounding box center [291, 269] width 5 height 5
click at [290, 248] on span at bounding box center [291, 249] width 5 height 5
click at [504, 212] on div at bounding box center [525, 223] width 487 height 152
click at [513, 212] on div at bounding box center [525, 223] width 487 height 152
click at [524, 212] on div at bounding box center [525, 223] width 487 height 152
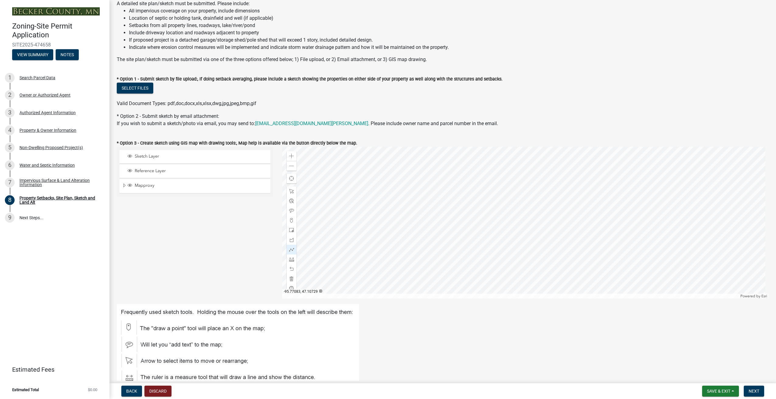
click at [533, 212] on div at bounding box center [525, 223] width 487 height 152
click at [539, 213] on div at bounding box center [525, 223] width 487 height 152
click at [541, 215] on div at bounding box center [525, 223] width 487 height 152
click at [543, 218] on div at bounding box center [525, 223] width 487 height 152
click at [543, 221] on div at bounding box center [525, 223] width 487 height 152
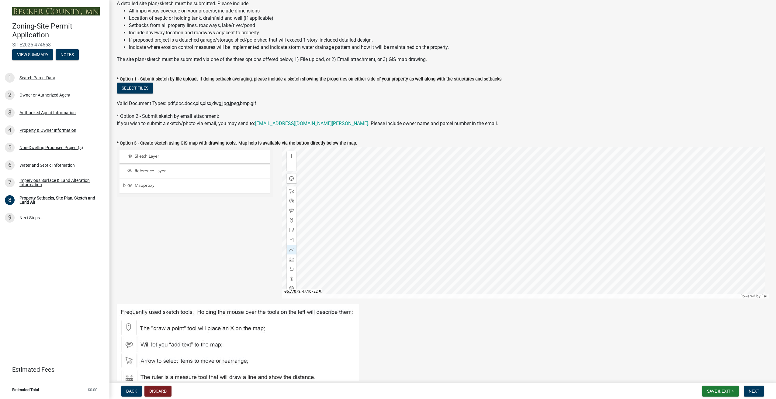
click at [543, 223] on div at bounding box center [525, 223] width 487 height 152
click at [289, 258] on span at bounding box center [291, 259] width 5 height 5
click at [290, 260] on span at bounding box center [291, 259] width 5 height 5
click at [501, 212] on div at bounding box center [525, 223] width 487 height 152
click at [290, 268] on span at bounding box center [291, 269] width 5 height 5
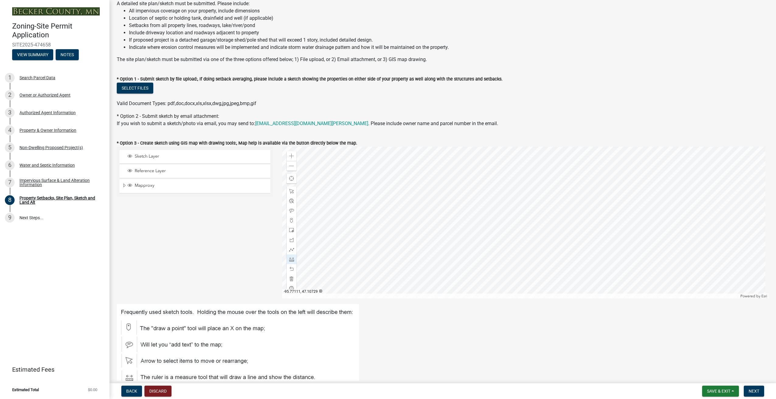
click at [505, 213] on div at bounding box center [525, 223] width 487 height 152
click at [537, 212] on div at bounding box center [525, 223] width 487 height 152
click at [543, 215] on div at bounding box center [525, 223] width 487 height 152
click at [545, 219] on div at bounding box center [525, 223] width 487 height 152
click at [545, 223] on div at bounding box center [525, 223] width 487 height 152
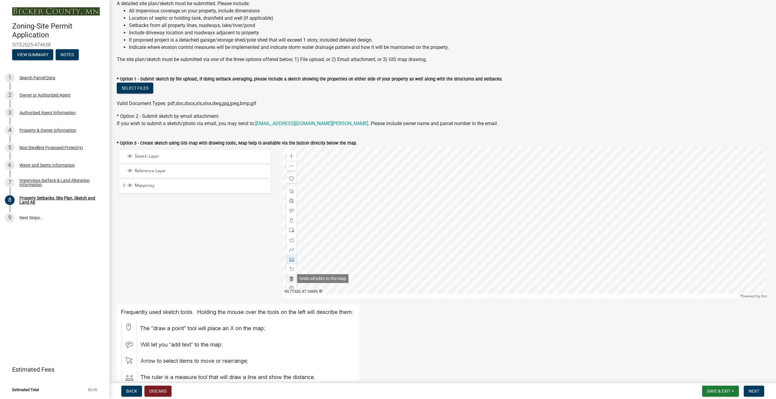
scroll to position [91, 0]
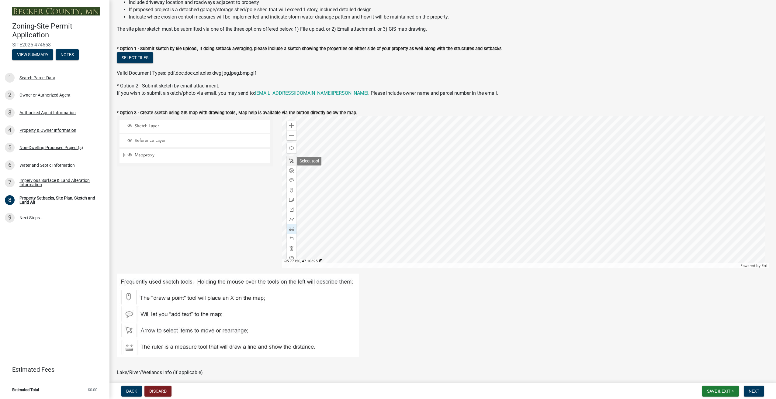
click at [291, 161] on span at bounding box center [291, 161] width 5 height 5
click at [290, 190] on span at bounding box center [291, 190] width 5 height 5
click at [505, 182] on div at bounding box center [525, 192] width 487 height 152
click at [292, 236] on div at bounding box center [292, 239] width 10 height 10
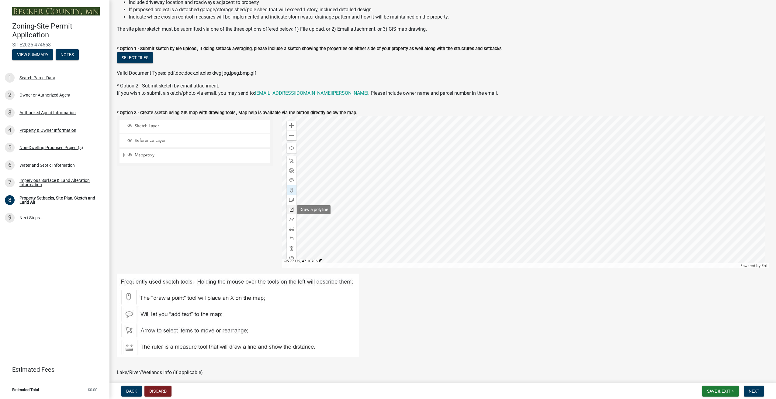
click at [291, 209] on span at bounding box center [291, 209] width 5 height 5
click at [505, 183] on div at bounding box center [525, 192] width 487 height 152
click at [523, 183] on div at bounding box center [525, 192] width 487 height 152
click at [537, 183] on div at bounding box center [525, 192] width 487 height 152
click at [541, 184] on div at bounding box center [525, 192] width 487 height 152
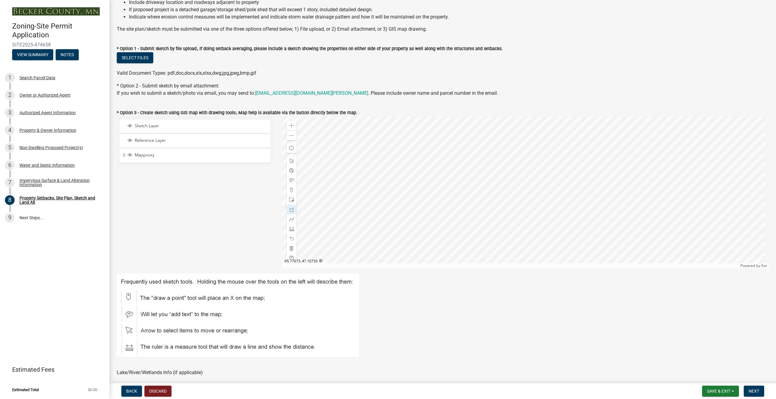
click at [543, 187] on div at bounding box center [525, 192] width 487 height 152
click at [544, 191] on div at bounding box center [525, 192] width 487 height 152
click at [544, 195] on div at bounding box center [525, 192] width 487 height 152
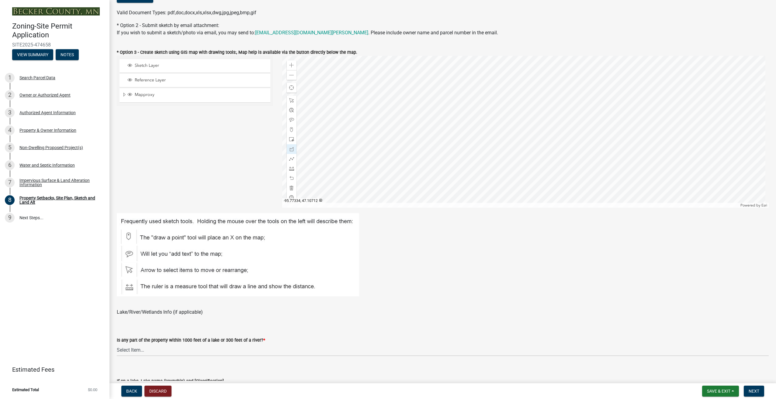
scroll to position [152, 0]
click at [145, 353] on select "Select Item... Shoreland-Riparian (Property is bordering a lake, river or strea…" at bounding box center [443, 350] width 652 height 12
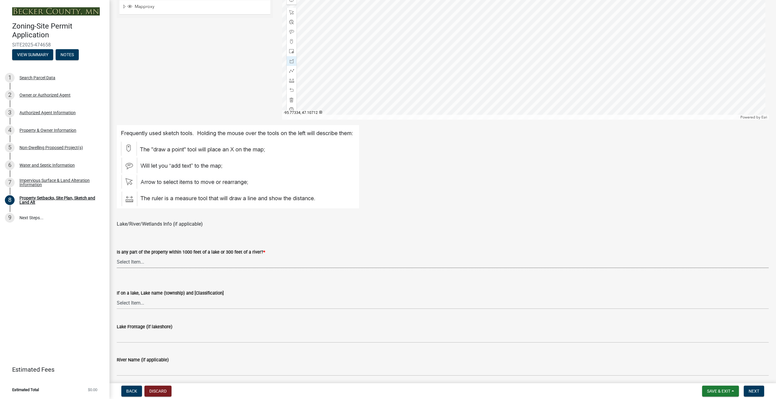
scroll to position [243, 0]
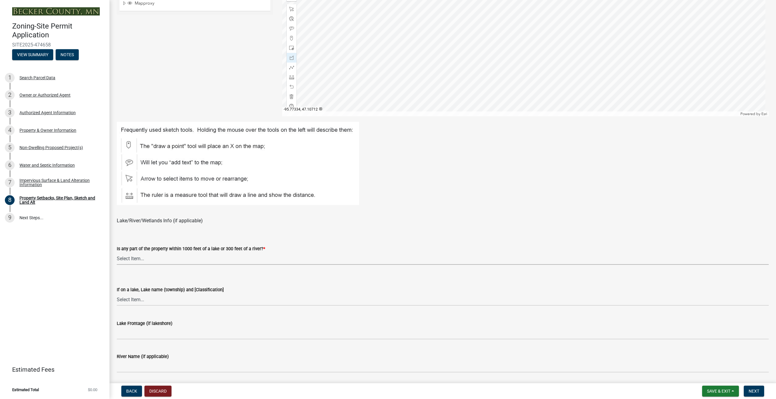
click at [146, 260] on select "Select Item... Shoreland-Riparian (Property is bordering a lake, river or strea…" at bounding box center [443, 259] width 652 height 12
click at [117, 253] on select "Select Item... Shoreland-Riparian (Property is bordering a lake, river or strea…" at bounding box center [443, 259] width 652 height 12
select select "7b13c63f-e699-4112-b373-98fbd28ec536"
click at [188, 293] on div "If on a lake, Lake name (township) and [Classification]" at bounding box center [443, 289] width 652 height 7
click at [190, 299] on select "Select Item... [GEOGRAPHIC_DATA] is not listed below [GEOGRAPHIC_DATA] ([GEOGRA…" at bounding box center [443, 300] width 652 height 12
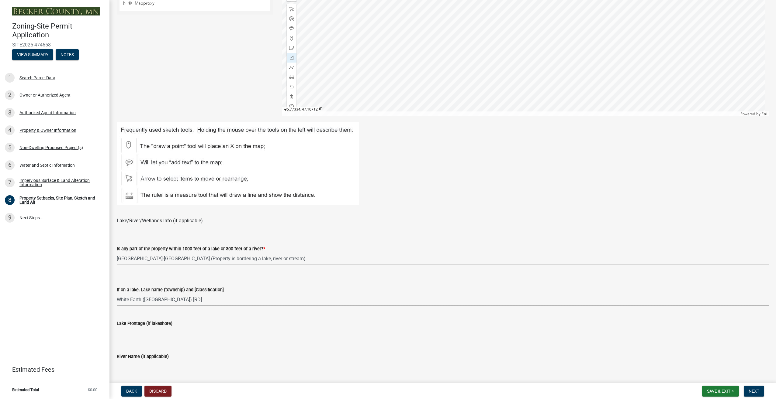
click at [117, 294] on select "Select Item... [GEOGRAPHIC_DATA] is not listed below [GEOGRAPHIC_DATA] ([GEOGRA…" at bounding box center [443, 300] width 652 height 12
select select "87640abb-5130-4065-bced-0c1b260ce984"
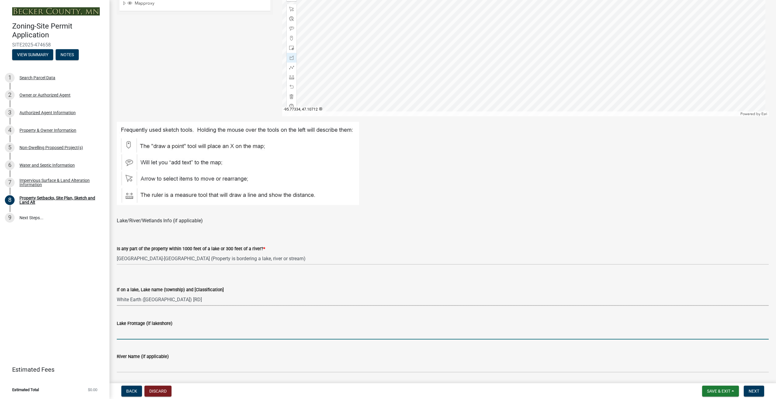
click at [161, 338] on input "Lake Frontage (if lakeshore)" at bounding box center [443, 333] width 652 height 12
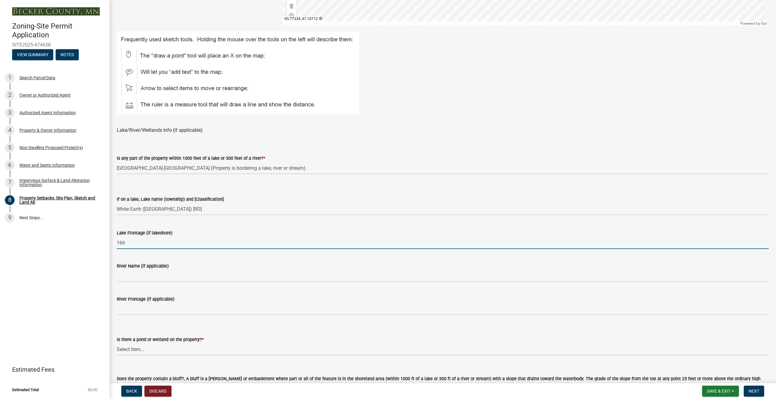
scroll to position [334, 0]
type input "166"
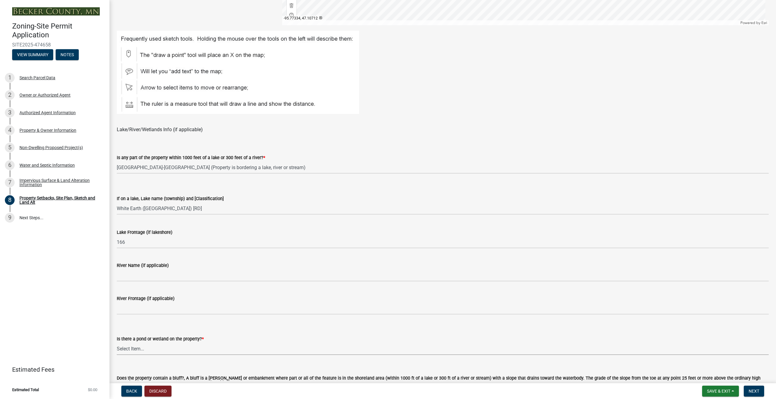
click at [155, 349] on select "Select Item... Yes No" at bounding box center [443, 349] width 652 height 12
click at [117, 343] on select "Select Item... Yes No" at bounding box center [443, 349] width 652 height 12
select select "b56a4575-9846-47cf-8067-c59a4853da22"
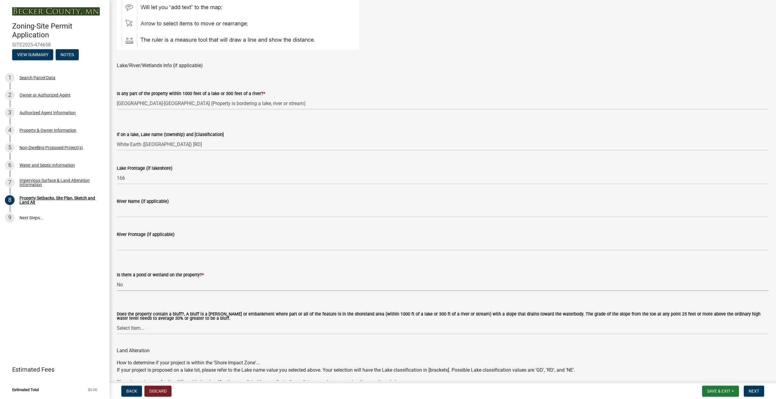
scroll to position [426, 0]
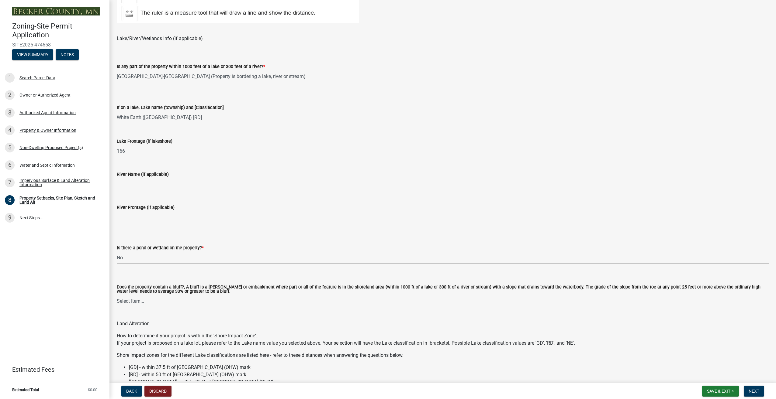
click at [155, 300] on select "Select Item... Yes No" at bounding box center [443, 301] width 652 height 12
click at [85, 296] on div "Zoning-Site Permit Application SITE2025-474658 View Summary Notes 1 Search Parc…" at bounding box center [54, 199] width 109 height 399
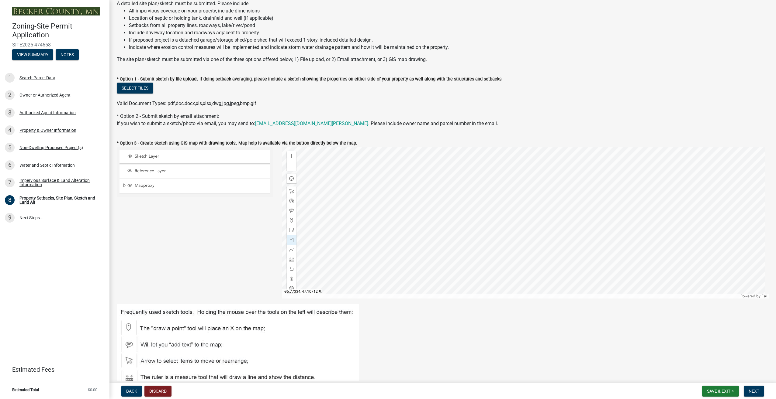
scroll to position [0, 0]
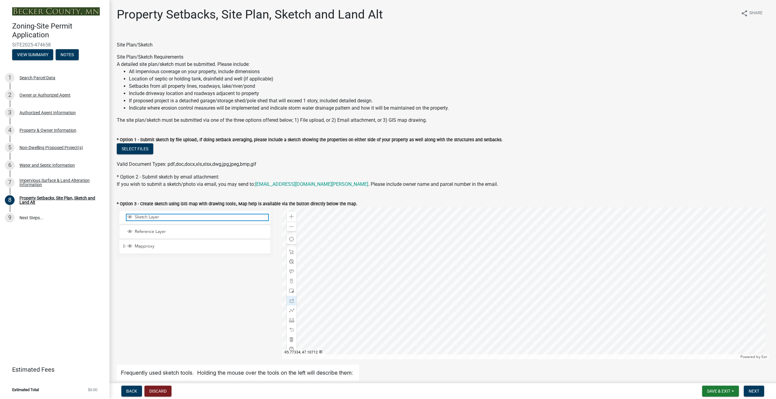
click at [171, 218] on span "Sketch Layer" at bounding box center [200, 217] width 135 height 5
click at [168, 233] on span "Reference Layer" at bounding box center [200, 231] width 135 height 5
click at [174, 219] on span "Sketch Layer" at bounding box center [200, 217] width 135 height 5
click at [170, 248] on span "Mapproxy" at bounding box center [200, 246] width 135 height 5
click at [180, 216] on span "Sketch Layer" at bounding box center [200, 217] width 135 height 5
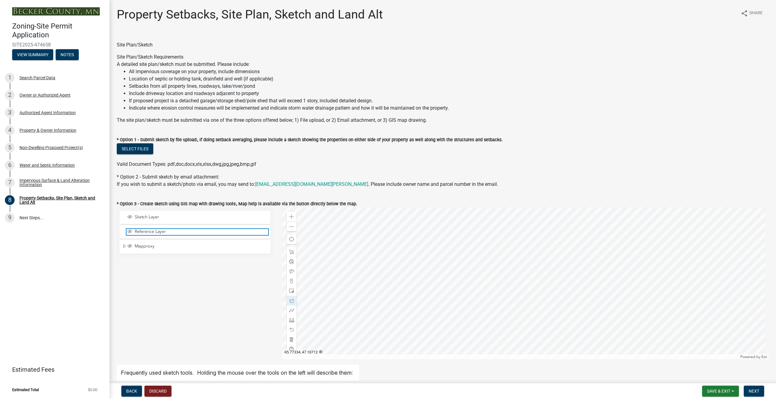
click at [181, 232] on span "Reference Layer" at bounding box center [200, 231] width 135 height 5
click at [150, 246] on span "Mapproxy" at bounding box center [200, 246] width 135 height 5
click at [185, 230] on span "Reference Layer" at bounding box center [200, 231] width 135 height 5
click at [194, 219] on span "Sketch Layer" at bounding box center [200, 217] width 135 height 5
click at [290, 320] on span at bounding box center [291, 320] width 5 height 5
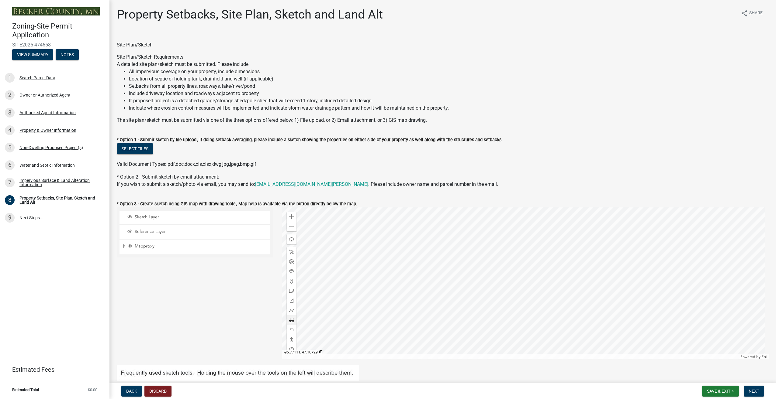
click at [505, 273] on div at bounding box center [525, 284] width 487 height 152
click at [520, 273] on div at bounding box center [525, 284] width 487 height 152
click at [538, 274] on div at bounding box center [525, 284] width 487 height 152
click at [547, 275] on div at bounding box center [525, 284] width 487 height 152
click at [548, 279] on div at bounding box center [525, 284] width 487 height 152
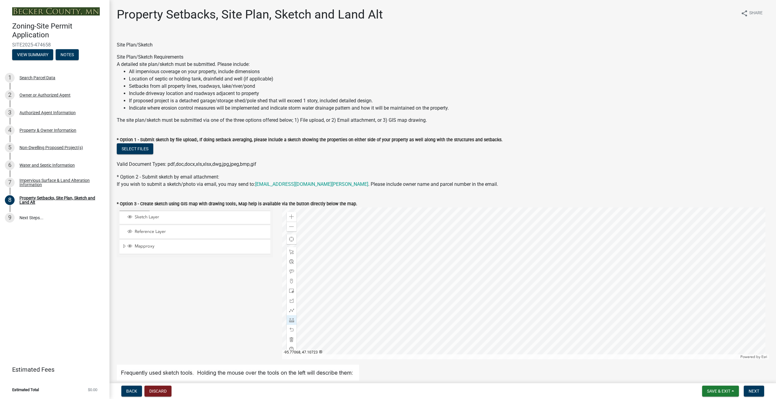
click at [548, 283] on div at bounding box center [525, 284] width 487 height 152
click at [505, 273] on div at bounding box center [525, 284] width 487 height 152
click at [290, 328] on span at bounding box center [291, 330] width 5 height 5
click at [289, 338] on span at bounding box center [291, 339] width 5 height 5
click at [510, 273] on div at bounding box center [525, 284] width 487 height 152
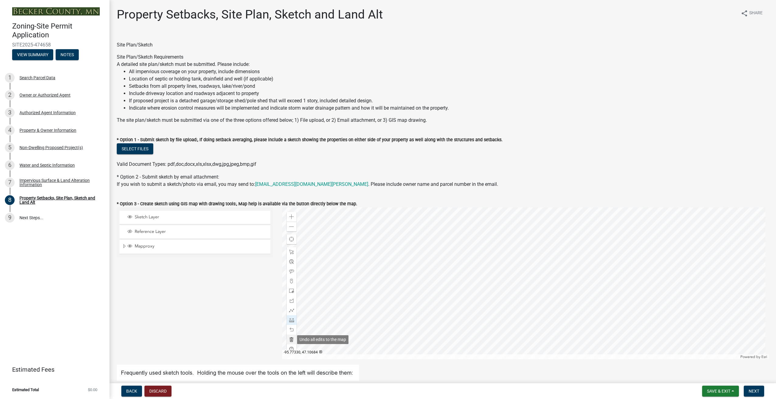
click at [292, 339] on span at bounding box center [291, 339] width 5 height 5
click at [290, 301] on span at bounding box center [291, 301] width 5 height 5
click at [506, 274] on div at bounding box center [525, 284] width 487 height 152
click at [516, 274] on div at bounding box center [525, 284] width 487 height 152
click at [525, 273] on div at bounding box center [525, 284] width 487 height 152
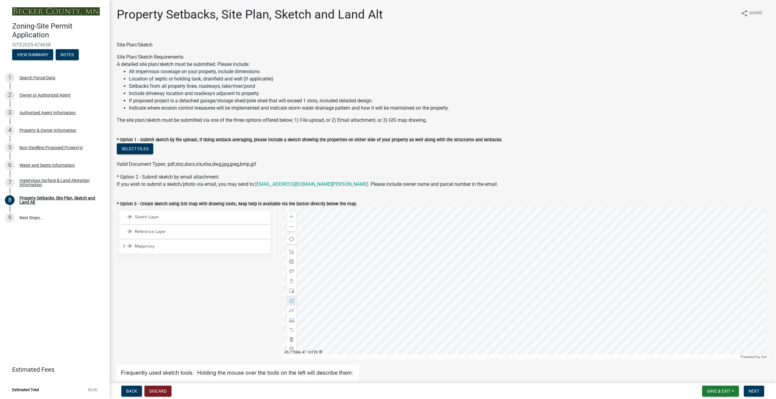
click at [532, 273] on div at bounding box center [525, 284] width 487 height 152
click at [537, 274] on div at bounding box center [525, 284] width 487 height 152
click at [539, 277] on div at bounding box center [525, 284] width 487 height 152
click at [540, 280] on div at bounding box center [525, 284] width 487 height 152
click at [541, 284] on div at bounding box center [525, 284] width 487 height 152
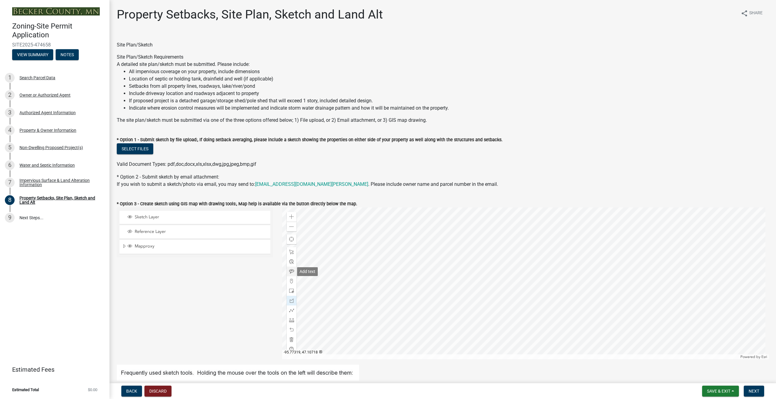
click at [289, 270] on span at bounding box center [291, 271] width 5 height 5
click at [290, 271] on span at bounding box center [291, 271] width 5 height 5
click at [502, 264] on div at bounding box center [525, 284] width 487 height 152
click at [161, 234] on span "Reference Layer" at bounding box center [200, 231] width 135 height 5
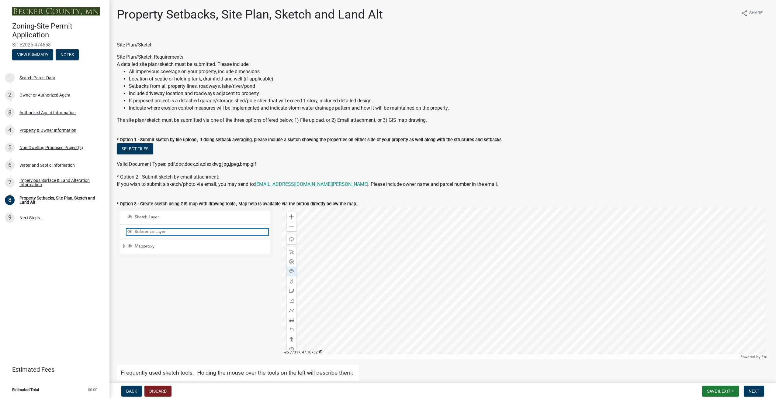
click at [161, 234] on span "Reference Layer" at bounding box center [200, 231] width 135 height 5
click at [164, 218] on span "Sketch Layer" at bounding box center [200, 217] width 135 height 5
click at [289, 310] on span at bounding box center [291, 310] width 5 height 5
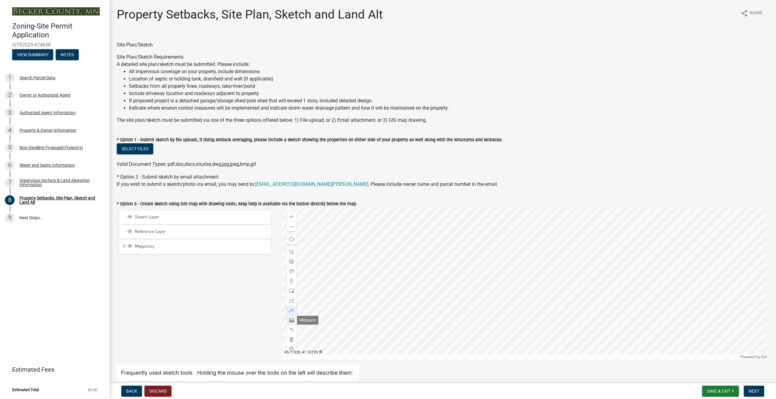
click at [289, 321] on span at bounding box center [291, 320] width 5 height 5
click at [544, 280] on div at bounding box center [525, 284] width 487 height 152
click at [542, 275] on div at bounding box center [525, 284] width 487 height 152
click at [537, 274] on div at bounding box center [525, 284] width 487 height 152
click at [529, 274] on div at bounding box center [525, 284] width 487 height 152
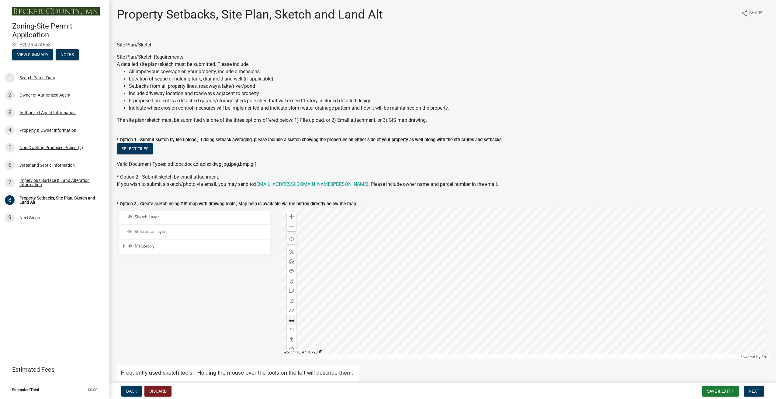
click at [500, 274] on div at bounding box center [525, 284] width 487 height 152
click at [290, 348] on span at bounding box center [291, 349] width 5 height 5
click at [42, 180] on div "Impervious Surface & Land Alteration Information" at bounding box center [59, 182] width 80 height 9
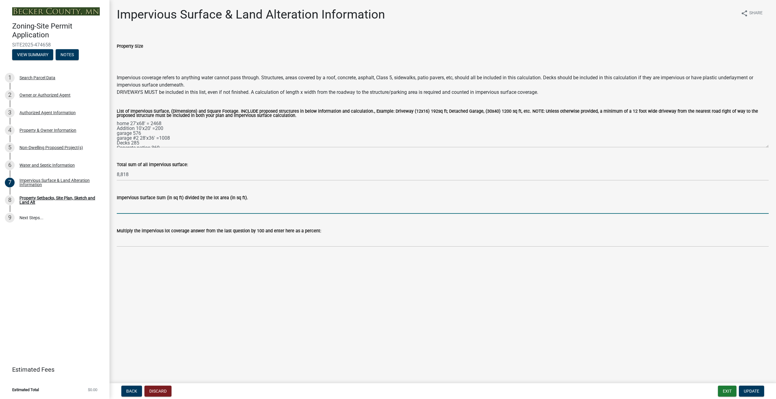
click at [138, 208] on input "Impervious Surface Sum (in sq ft) divided by the lot area (in sq ft)." at bounding box center [443, 208] width 652 height 12
type input "8818 divided by 43,560 =0.2024"
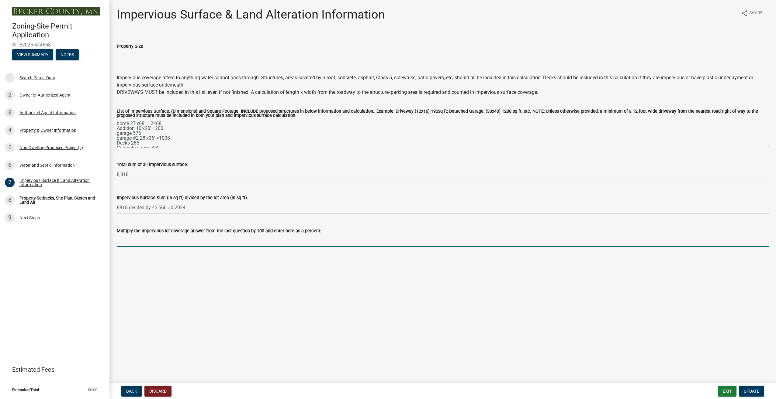
click at [177, 243] on input "Multiply the impervious lot coverage answer from the last question by 100 and e…" at bounding box center [443, 241] width 652 height 12
click at [117, 241] on input "20.24" at bounding box center [443, 241] width 652 height 12
type input "%20.24"
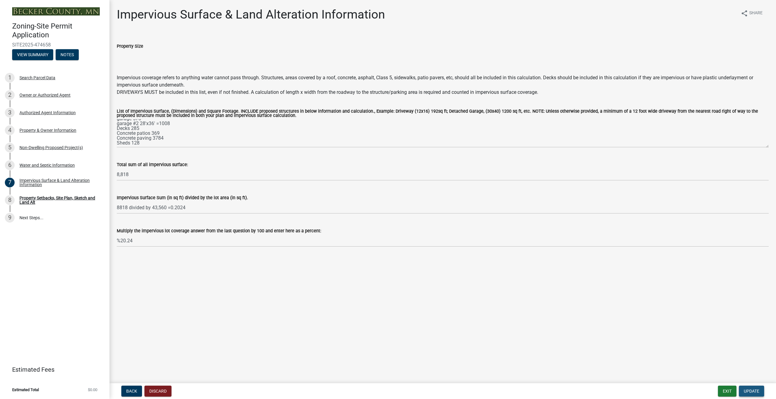
click at [754, 392] on span "Update" at bounding box center [752, 391] width 16 height 5
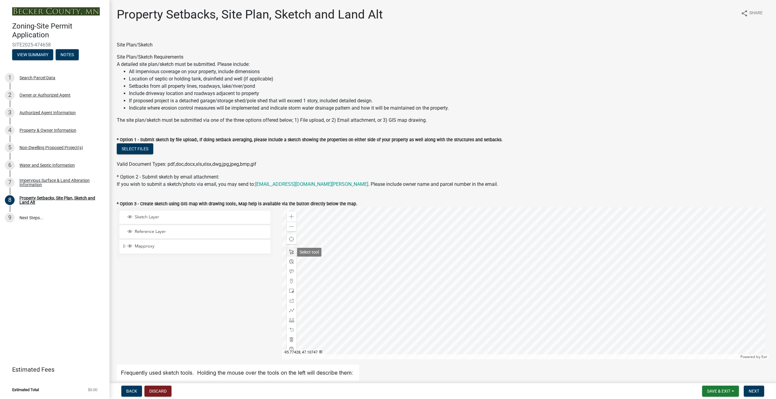
click at [292, 251] on span at bounding box center [291, 252] width 5 height 5
click at [291, 311] on span at bounding box center [291, 310] width 5 height 5
click at [523, 265] on div at bounding box center [525, 284] width 487 height 152
click at [544, 266] on div at bounding box center [525, 284] width 487 height 152
click at [546, 267] on div at bounding box center [525, 284] width 487 height 152
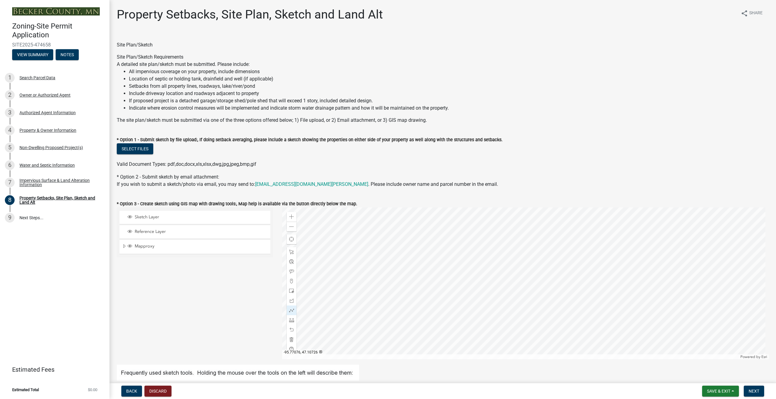
click at [547, 270] on div at bounding box center [525, 284] width 487 height 152
click at [549, 272] on div at bounding box center [525, 284] width 487 height 152
click at [291, 250] on span at bounding box center [291, 252] width 5 height 5
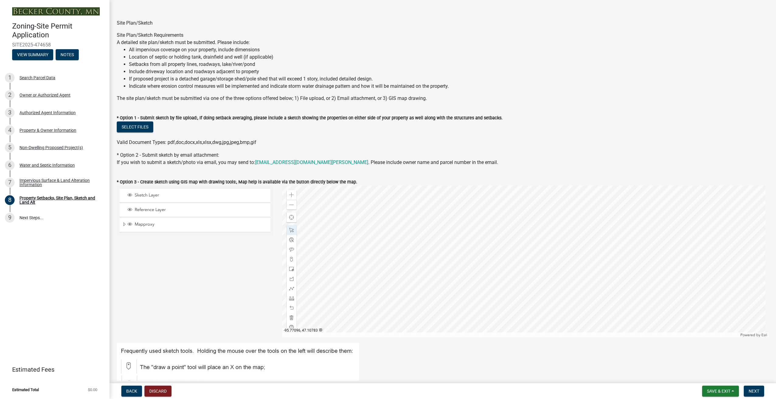
scroll to position [30, 0]
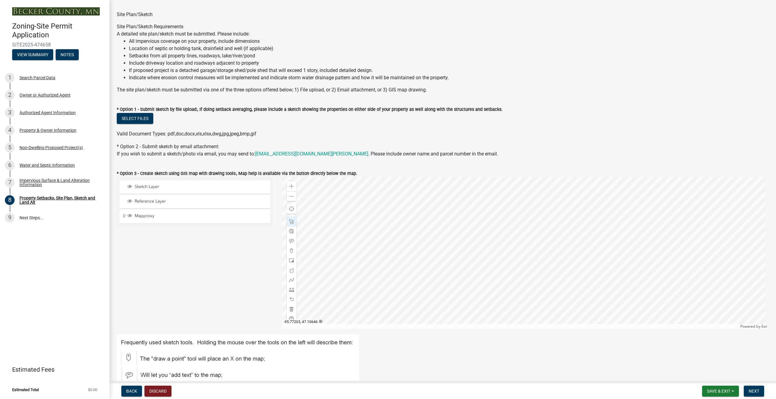
click at [454, 327] on div "Powered by [PERSON_NAME]" at bounding box center [525, 326] width 487 height 5
click at [140, 199] on span "Reference Layer" at bounding box center [200, 201] width 135 height 5
click at [149, 186] on span "Sketch Layer" at bounding box center [200, 186] width 135 height 5
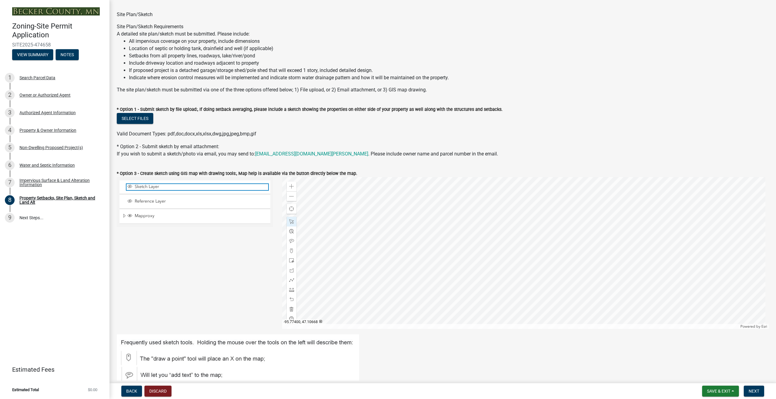
click at [149, 186] on span "Sketch Layer" at bounding box center [200, 186] width 135 height 5
click at [290, 279] on span at bounding box center [291, 280] width 5 height 5
click at [290, 290] on span at bounding box center [291, 290] width 5 height 5
click at [291, 317] on span at bounding box center [291, 319] width 5 height 5
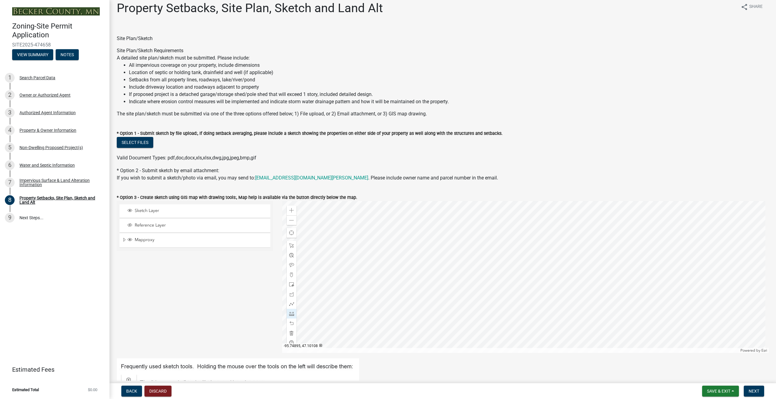
scroll to position [0, 0]
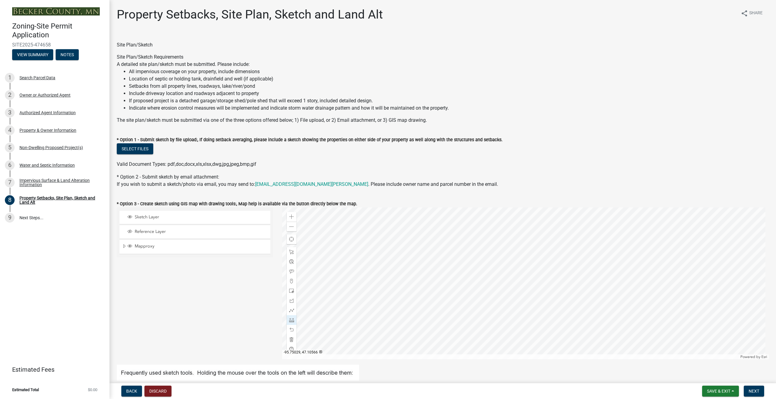
click at [505, 227] on div at bounding box center [525, 284] width 487 height 152
click at [127, 393] on span "Back" at bounding box center [131, 391] width 11 height 5
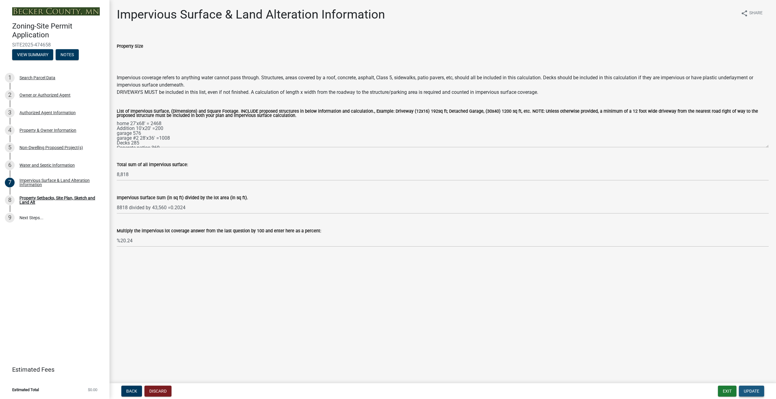
click at [753, 393] on span "Update" at bounding box center [752, 391] width 16 height 5
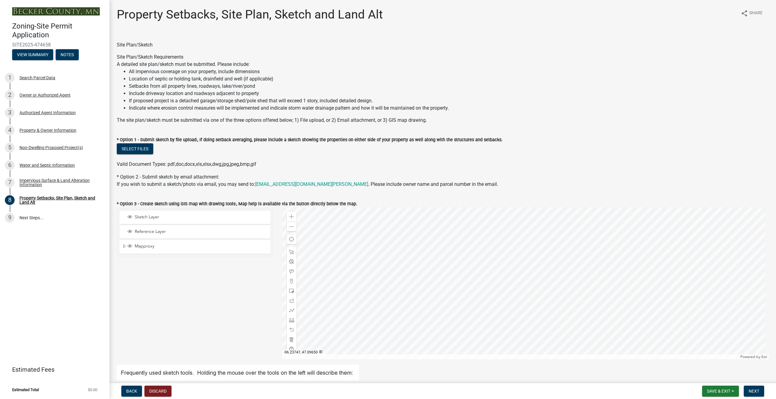
scroll to position [30, 0]
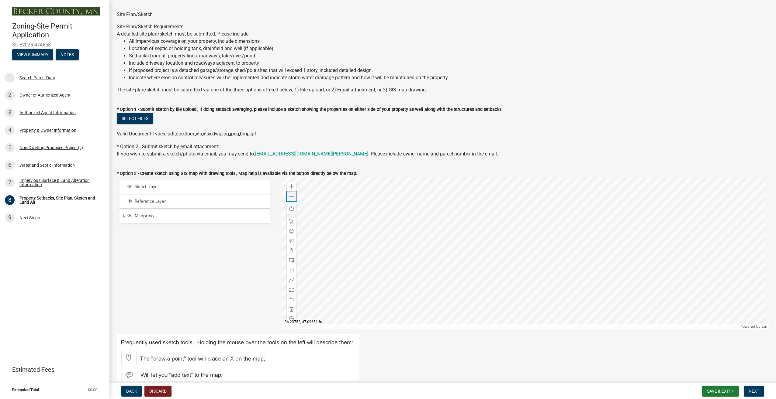
click at [289, 197] on span at bounding box center [291, 196] width 5 height 5
click at [292, 197] on span at bounding box center [291, 196] width 5 height 5
click at [294, 194] on div "Zoom out" at bounding box center [292, 197] width 10 height 10
click at [293, 195] on div "Zoom out" at bounding box center [292, 197] width 10 height 10
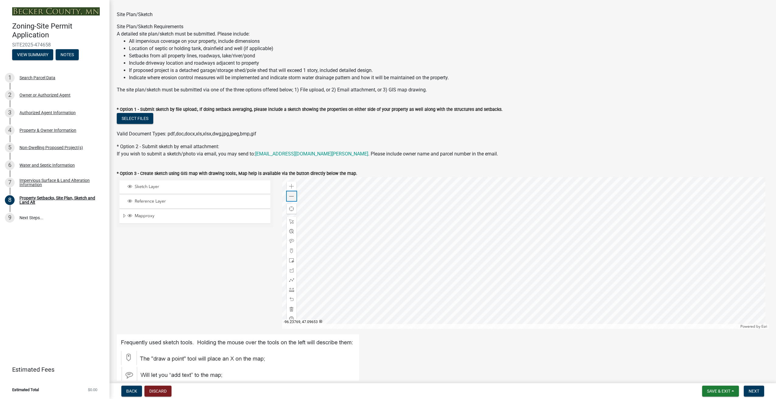
click at [293, 196] on div "Zoom out" at bounding box center [292, 197] width 10 height 10
click at [291, 196] on span at bounding box center [291, 196] width 5 height 5
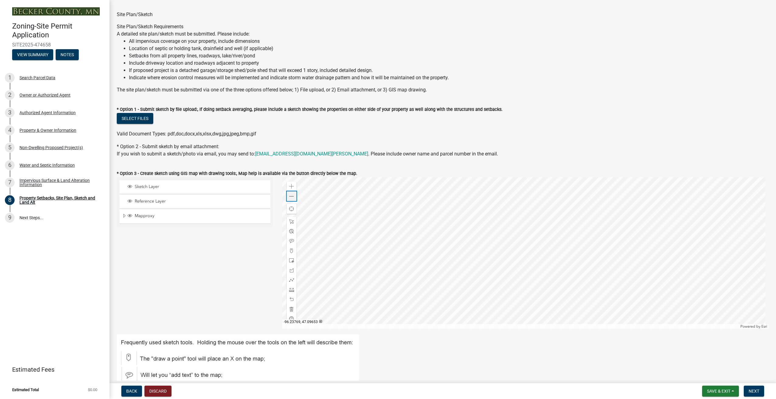
click at [291, 196] on span at bounding box center [291, 196] width 5 height 5
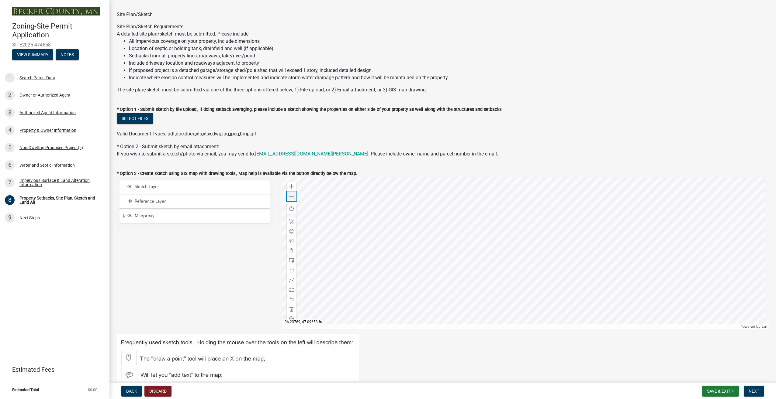
click at [291, 196] on span at bounding box center [291, 196] width 5 height 5
click at [290, 189] on div "Zoom in" at bounding box center [292, 187] width 10 height 10
click at [292, 187] on span at bounding box center [291, 186] width 5 height 5
click at [647, 251] on div at bounding box center [525, 253] width 487 height 152
click at [290, 289] on span at bounding box center [291, 290] width 5 height 5
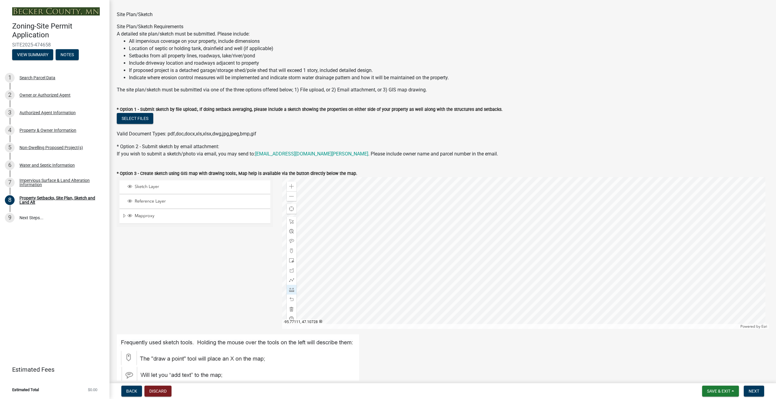
click at [590, 246] on div at bounding box center [525, 253] width 487 height 152
click at [645, 245] on div at bounding box center [525, 253] width 487 height 152
click at [659, 247] on div at bounding box center [525, 253] width 487 height 152
click at [662, 251] on div at bounding box center [525, 253] width 487 height 152
click at [666, 257] on div at bounding box center [525, 253] width 487 height 152
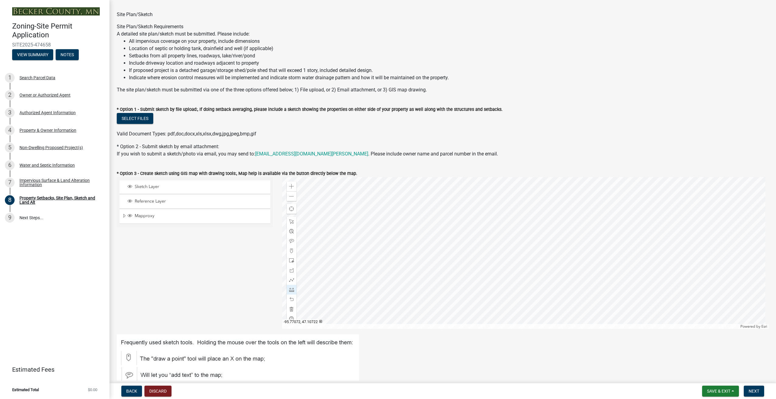
click at [668, 263] on div at bounding box center [525, 253] width 487 height 152
click at [291, 290] on span at bounding box center [291, 290] width 5 height 5
click at [670, 265] on div at bounding box center [525, 253] width 487 height 152
click at [668, 257] on div at bounding box center [525, 253] width 487 height 152
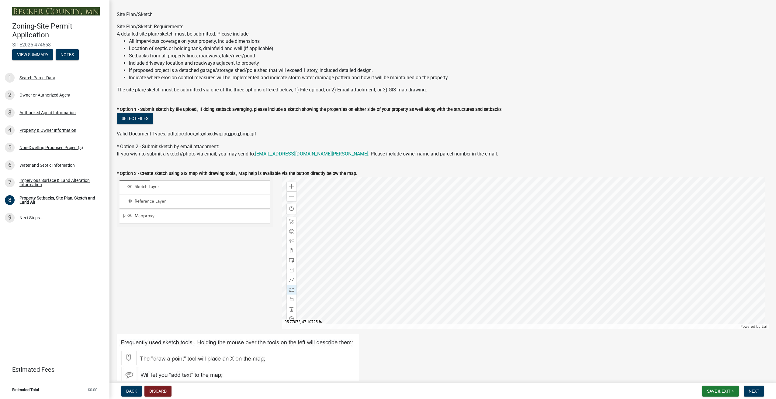
click at [668, 254] on div at bounding box center [525, 253] width 487 height 152
click at [661, 249] on div at bounding box center [525, 253] width 487 height 152
click at [645, 249] on div at bounding box center [525, 253] width 487 height 152
click at [599, 247] on div at bounding box center [525, 253] width 487 height 152
click at [290, 241] on span at bounding box center [291, 241] width 5 height 5
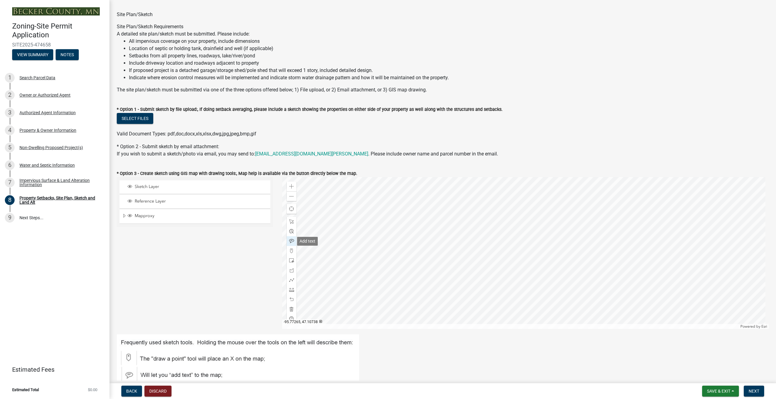
click at [290, 241] on span at bounding box center [291, 241] width 5 height 5
click at [291, 241] on span at bounding box center [291, 241] width 5 height 5
click at [599, 236] on div at bounding box center [525, 253] width 487 height 152
click at [290, 281] on span at bounding box center [291, 280] width 5 height 5
click at [289, 281] on span at bounding box center [291, 280] width 5 height 5
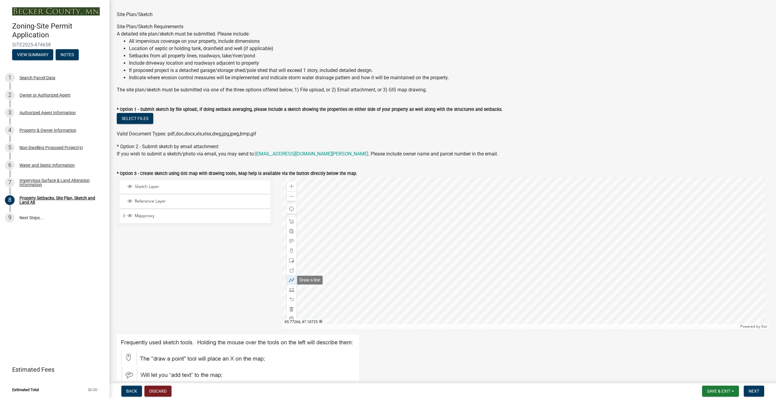
click at [289, 281] on span at bounding box center [291, 280] width 5 height 5
click at [575, 240] on div at bounding box center [525, 253] width 487 height 152
click at [292, 298] on span at bounding box center [291, 299] width 5 height 5
click at [580, 248] on div at bounding box center [525, 253] width 487 height 152
click at [654, 243] on div at bounding box center [525, 253] width 487 height 152
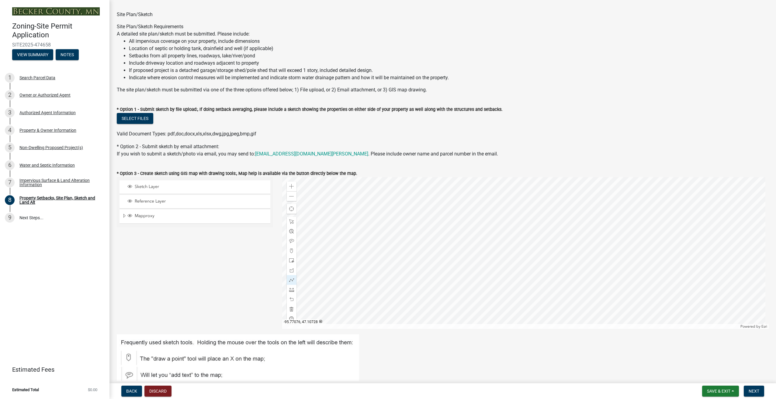
click at [661, 247] on div at bounding box center [525, 253] width 487 height 152
click at [666, 254] on div at bounding box center [525, 253] width 487 height 152
click at [668, 258] on div at bounding box center [525, 253] width 487 height 152
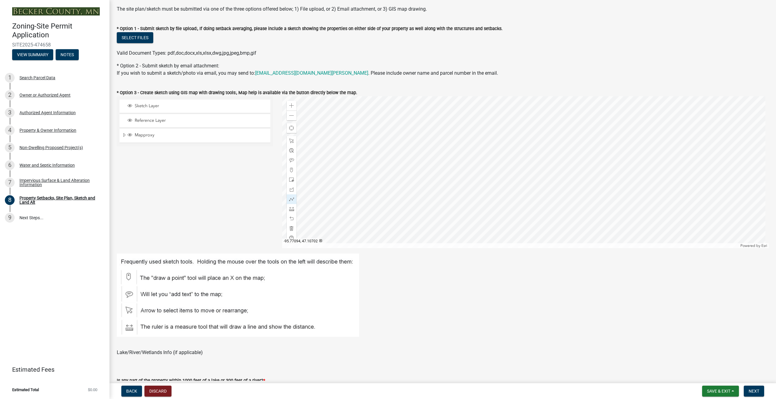
scroll to position [122, 0]
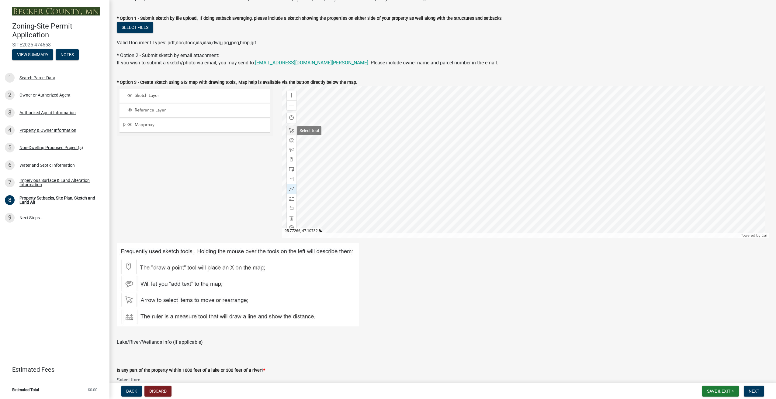
click at [289, 129] on span at bounding box center [291, 130] width 5 height 5
click at [290, 189] on span at bounding box center [291, 189] width 5 height 5
click at [586, 154] on div at bounding box center [525, 162] width 487 height 152
click at [653, 152] on div at bounding box center [525, 162] width 487 height 152
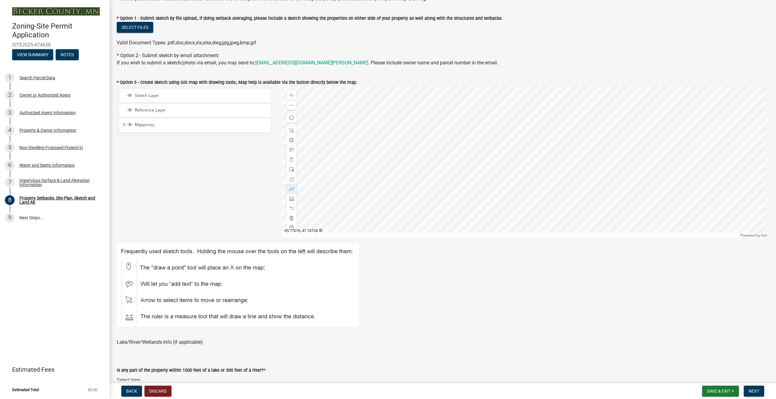
click at [661, 154] on div at bounding box center [525, 162] width 487 height 152
click at [668, 160] on div at bounding box center [525, 162] width 487 height 152
click at [668, 167] on div at bounding box center [525, 162] width 487 height 152
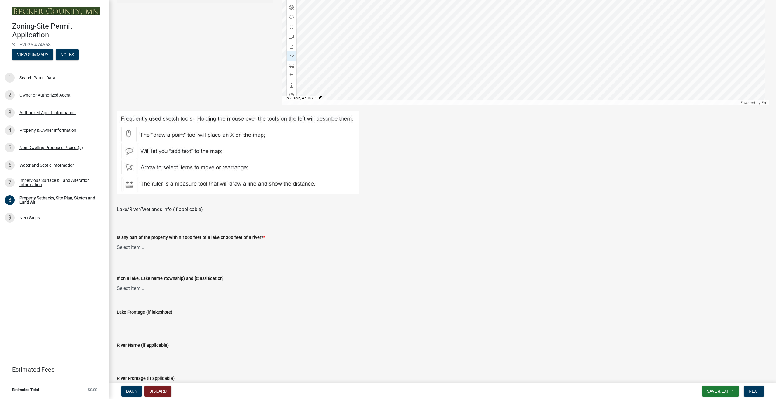
scroll to position [274, 0]
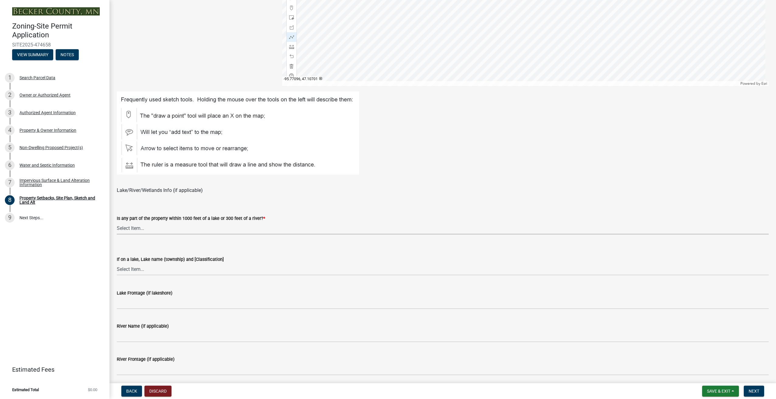
click at [181, 228] on select "Select Item... Shoreland-Riparian (Property is bordering a lake, river or strea…" at bounding box center [443, 228] width 652 height 12
click at [117, 222] on select "Select Item... Shoreland-Riparian (Property is bordering a lake, river or strea…" at bounding box center [443, 228] width 652 height 12
select select "7b13c63f-e699-4112-b373-98fbd28ec536"
click at [157, 269] on select "Select Item... [GEOGRAPHIC_DATA] is not listed below [GEOGRAPHIC_DATA] ([GEOGRA…" at bounding box center [443, 269] width 652 height 12
click at [117, 263] on select "Select Item... [GEOGRAPHIC_DATA] is not listed below [GEOGRAPHIC_DATA] ([GEOGRA…" at bounding box center [443, 269] width 652 height 12
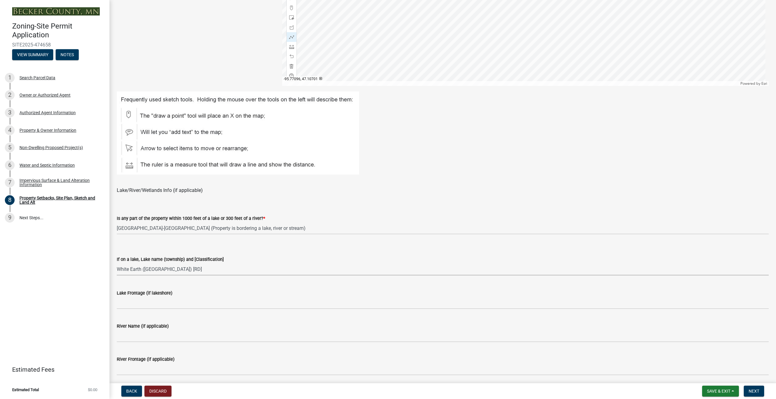
select select "87640abb-5130-4065-bced-0c1b260ce984"
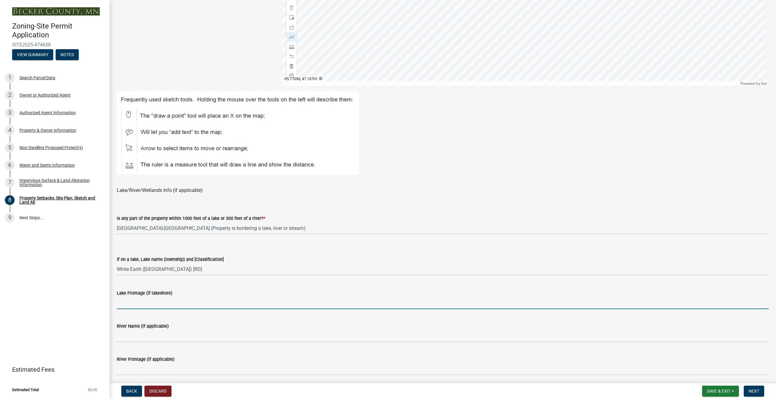
click at [164, 305] on input "Lake Frontage (if lakeshore)" at bounding box center [443, 303] width 652 height 12
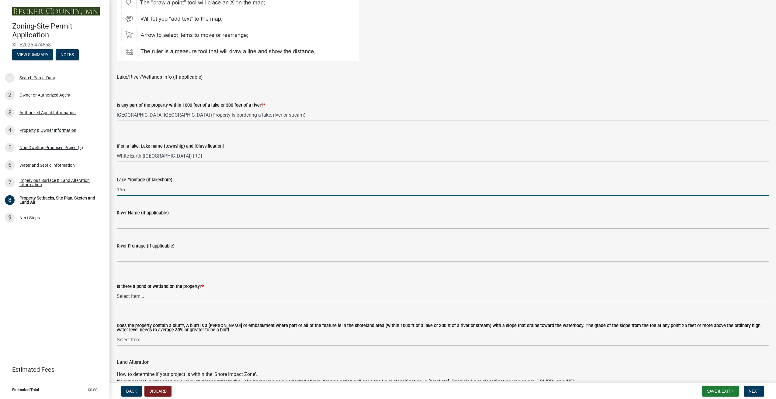
scroll to position [395, 0]
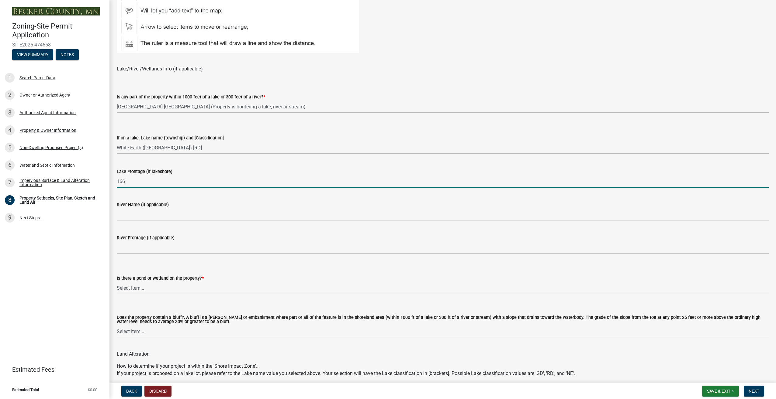
type input "166"
click at [166, 287] on select "Select Item... Yes No" at bounding box center [443, 288] width 652 height 12
click at [117, 282] on select "Select Item... Yes No" at bounding box center [443, 288] width 652 height 12
select select "b56a4575-9846-47cf-8067-c59a4853da22"
click at [166, 333] on select "Select Item... Yes No" at bounding box center [443, 332] width 652 height 12
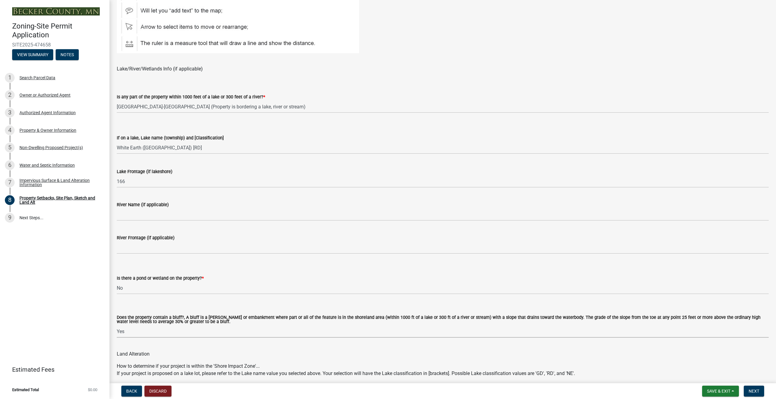
click at [117, 326] on select "Select Item... Yes No" at bounding box center [443, 332] width 652 height 12
select select "b9185151-7fec-488a-a719-f11a93338dbd"
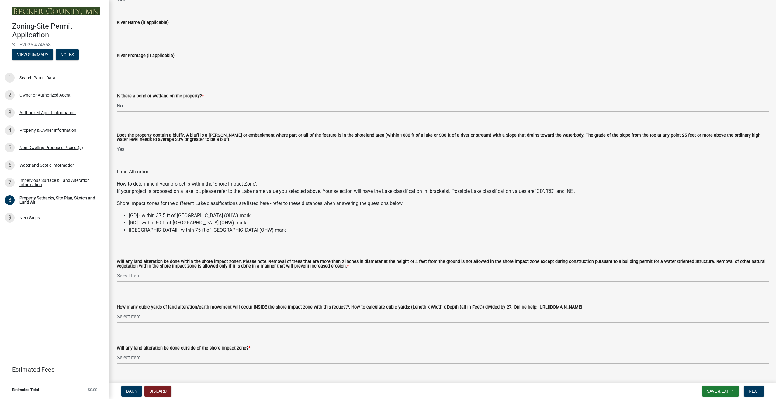
scroll to position [608, 0]
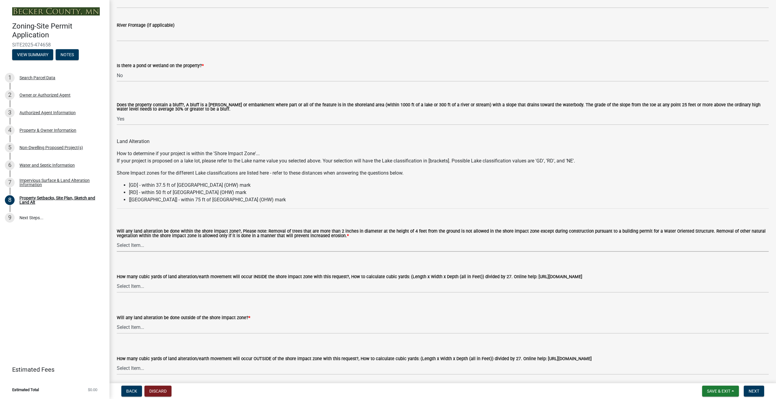
click at [212, 245] on select "Select Item... Yes No N/A" at bounding box center [443, 246] width 652 height 12
click at [117, 240] on select "Select Item... Yes No N/A" at bounding box center [443, 246] width 652 height 12
select select "e8ab2dc3-aa3f-46f3-9b4a-37eb25ad84af"
click at [212, 288] on select "Select Item... None 10 Cubic Yards or less 11-50 Cubic Yards Over 50 Cubic Yards" at bounding box center [443, 287] width 652 height 12
click at [117, 281] on select "Select Item... None 10 Cubic Yards or less 11-50 Cubic Yards Over 50 Cubic Yards" at bounding box center [443, 287] width 652 height 12
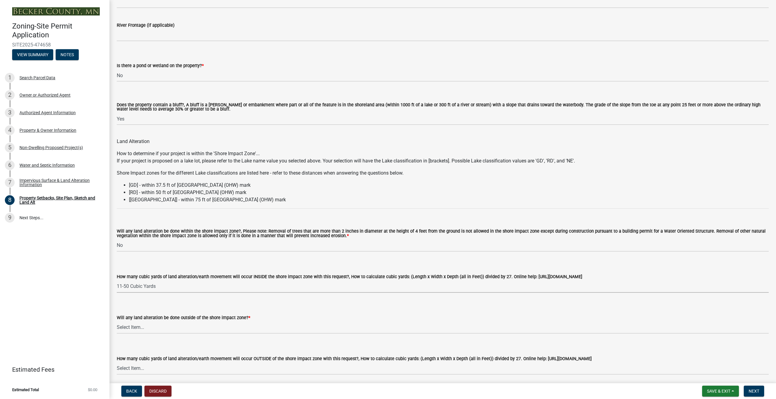
select select "55cff22b-1471-4b51-819a-317e4a6b5cc9"
click at [212, 328] on select "Select Item... Yes No N/A" at bounding box center [443, 328] width 652 height 12
click at [117, 322] on select "Select Item... Yes No N/A" at bounding box center [443, 328] width 652 height 12
select select "b98836ba-4715-455d-97ab-be9a9df498a8"
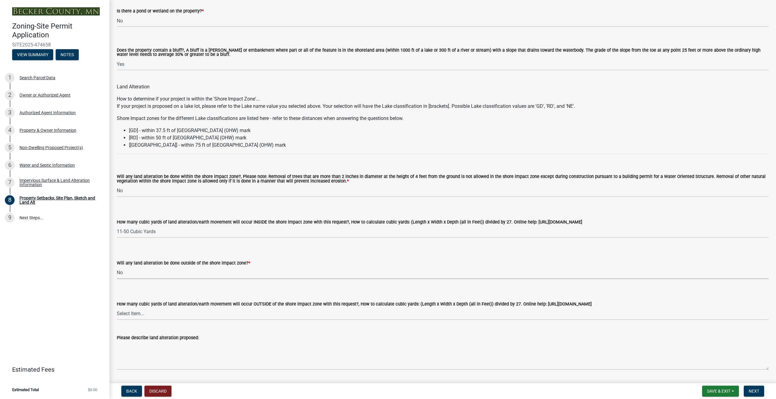
scroll to position [669, 0]
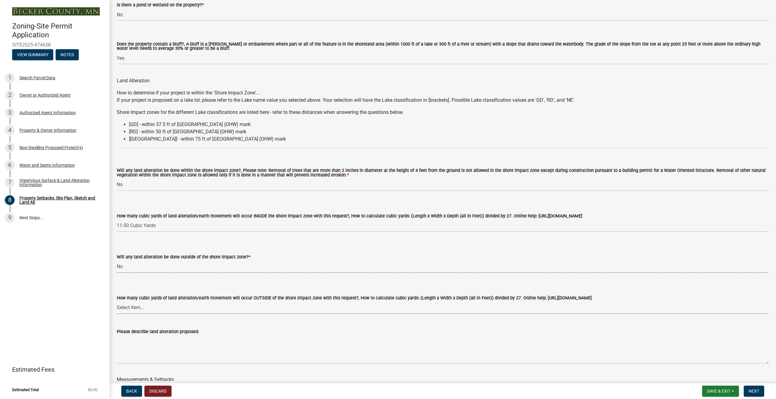
click at [215, 309] on select "Select Item... None 10 Cubic Yards or less 11-50 Cubic Yards Over 50 Cubic Yards" at bounding box center [443, 308] width 652 height 12
click at [117, 302] on select "Select Item... None 10 Cubic Yards or less 11-50 Cubic Yards Over 50 Cubic Yards" at bounding box center [443, 308] width 652 height 12
select select "d61e3758-d187-40af-a435-5e09c3f3d509"
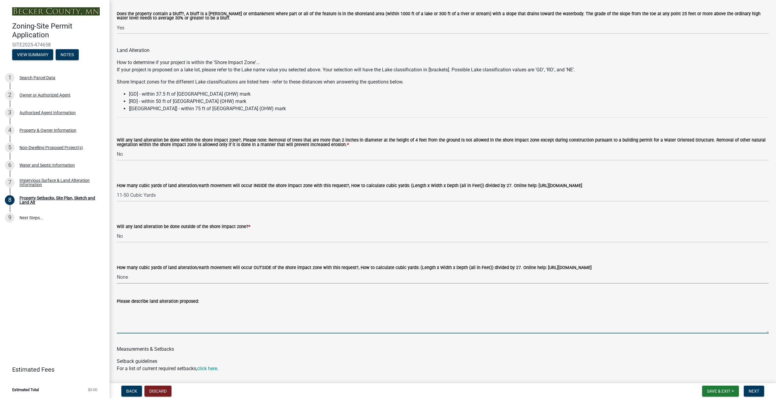
click at [200, 329] on textarea "Please describe land alteration proposed:" at bounding box center [443, 319] width 652 height 29
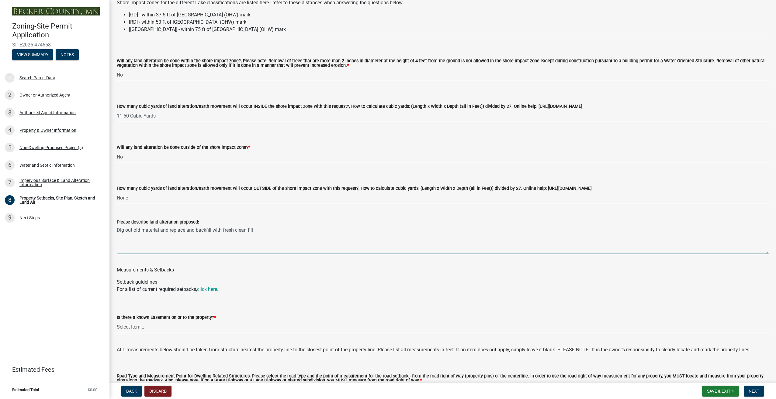
scroll to position [790, 0]
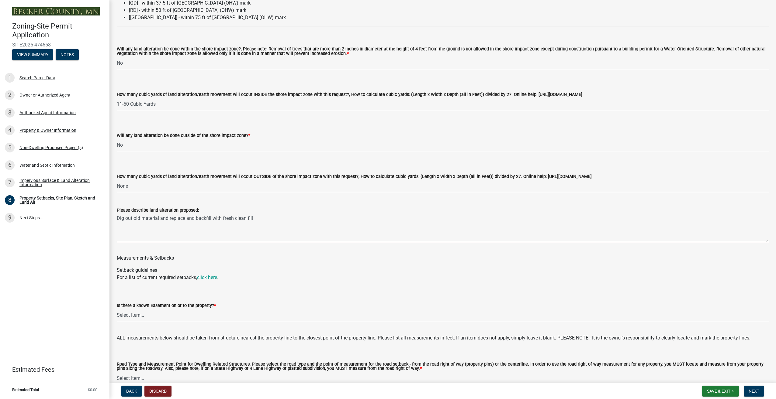
type textarea "Dig out old material and replace and backfill with fresh clean fill"
click at [162, 316] on select "Select Item... Yes No" at bounding box center [443, 315] width 652 height 12
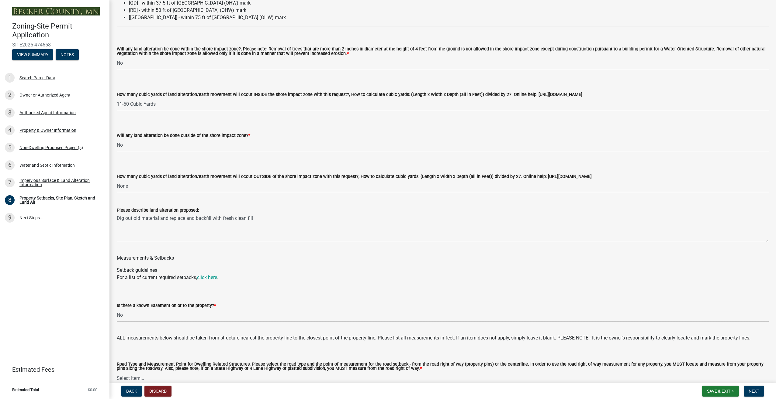
click at [117, 310] on select "Select Item... Yes No" at bounding box center [443, 315] width 652 height 12
select select "c8b8ea71-7088-4e87-a493-7bc88cc2835b"
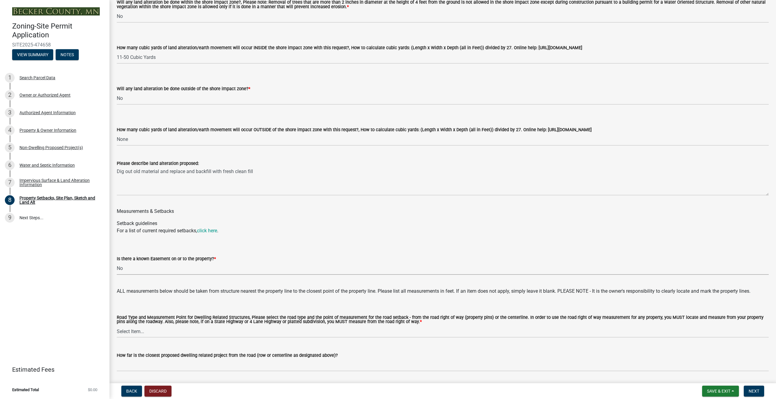
scroll to position [851, 0]
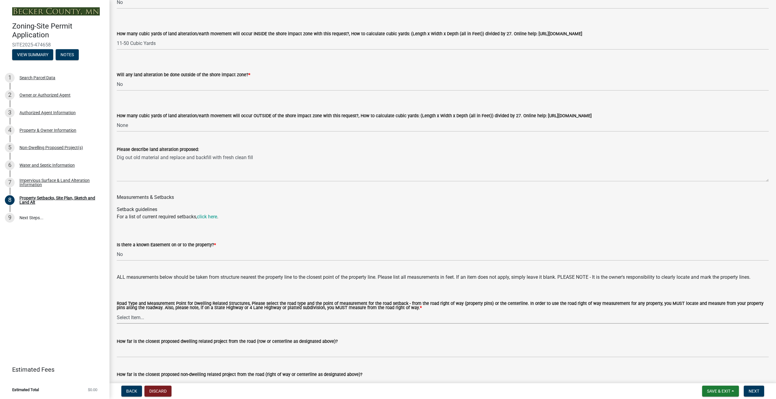
click at [202, 317] on select "Select Item... Private Easement - Right of Way Private Easement - Centerline Pu…" at bounding box center [443, 318] width 652 height 12
click at [141, 319] on select "Select Item... Private Easement - Right of Way Private Easement - Centerline Pu…" at bounding box center [443, 318] width 652 height 12
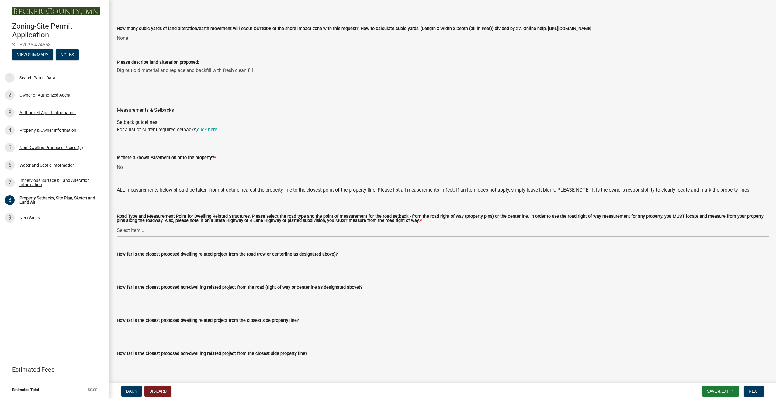
scroll to position [942, 0]
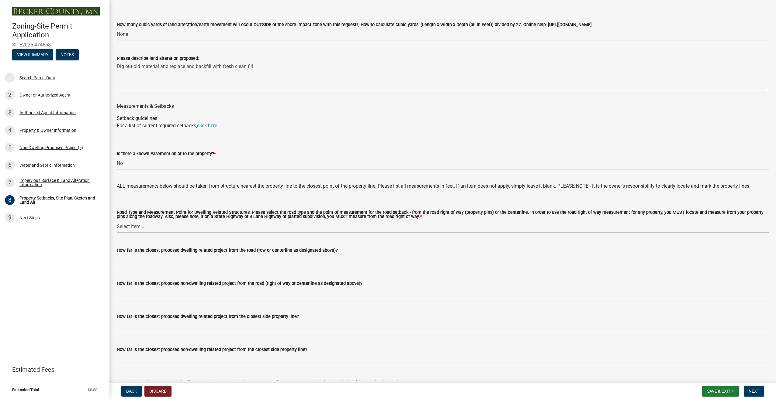
click at [146, 224] on select "Select Item... Private Easement - Right of Way Private Easement - Centerline Pu…" at bounding box center [443, 226] width 652 height 12
